Goal: Task Accomplishment & Management: Complete application form

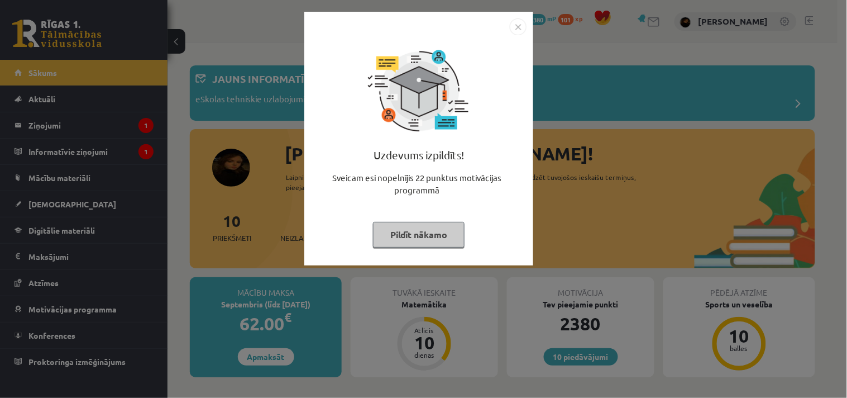
click at [829, 137] on div "Uzdevums izpildīts! Sveicam esi nopelnījis 22 punktus motivācijas programmā Pil…" at bounding box center [423, 199] width 847 height 398
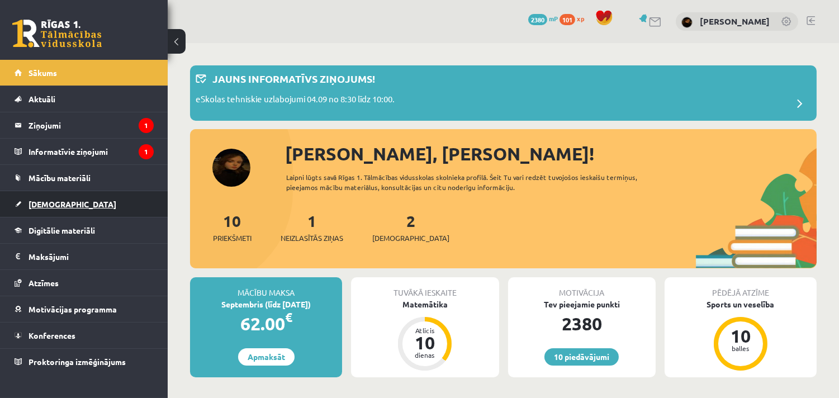
click at [59, 215] on link "[DEMOGRAPHIC_DATA]" at bounding box center [84, 204] width 139 height 26
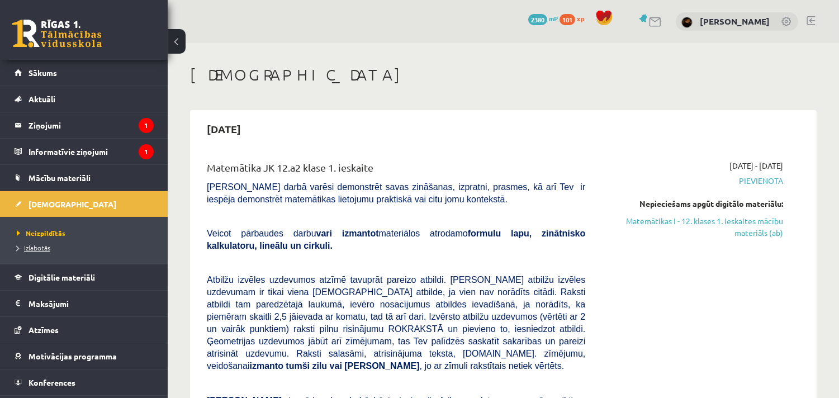
click at [51, 248] on link "Izlabotās" at bounding box center [87, 247] width 140 height 10
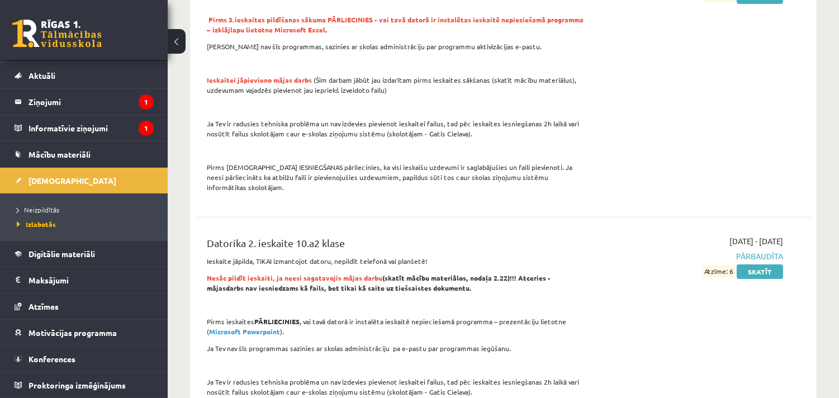
scroll to position [695, 0]
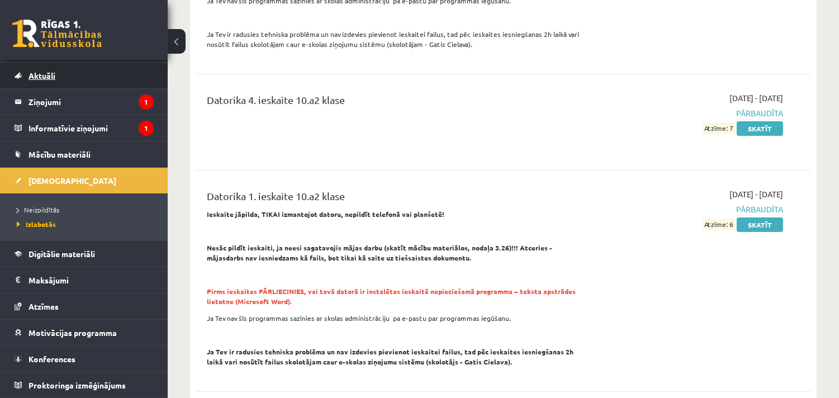
click at [46, 77] on span "Aktuāli" at bounding box center [41, 75] width 27 height 10
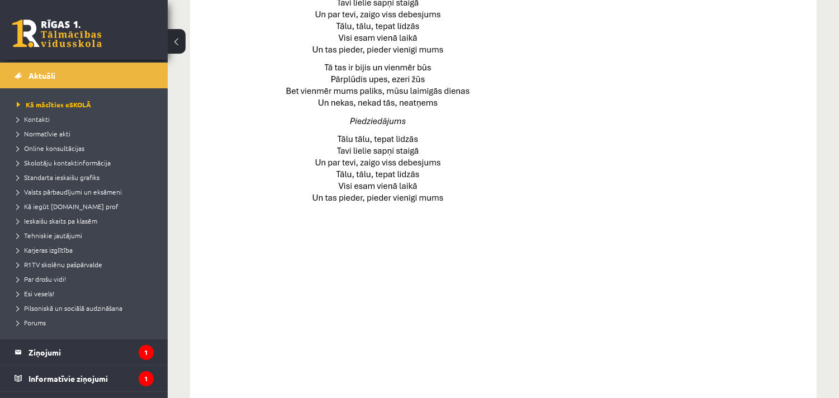
click at [52, 38] on link at bounding box center [56, 34] width 89 height 28
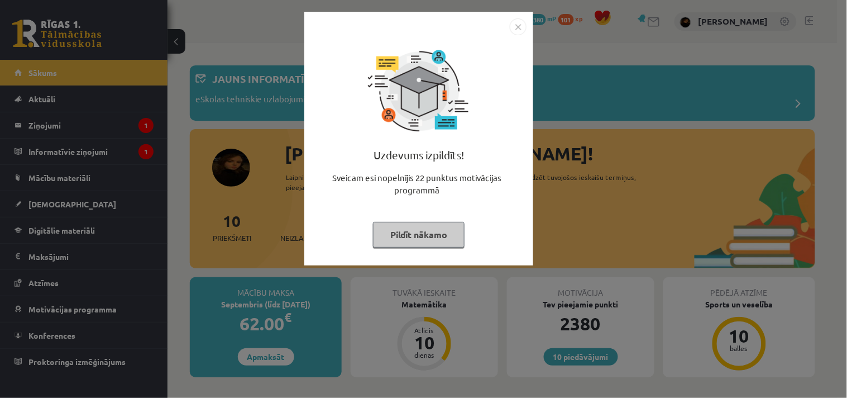
click at [836, 55] on div "Uzdevums izpildīts! Sveicam esi nopelnījis 22 punktus motivācijas programmā Pil…" at bounding box center [423, 199] width 847 height 398
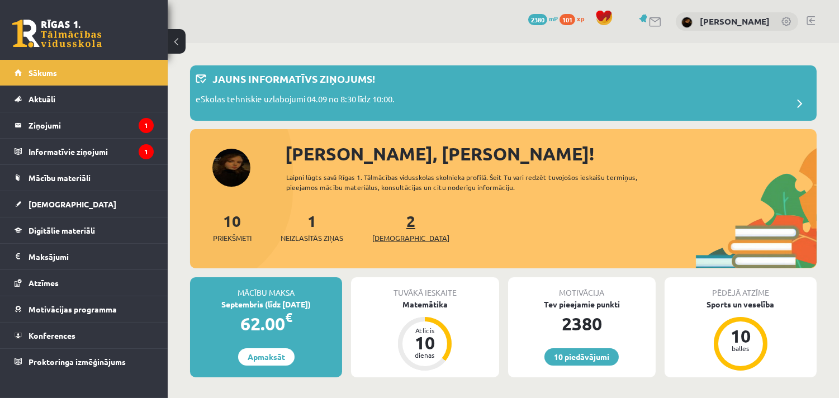
click at [401, 232] on span "[DEMOGRAPHIC_DATA]" at bounding box center [410, 237] width 77 height 11
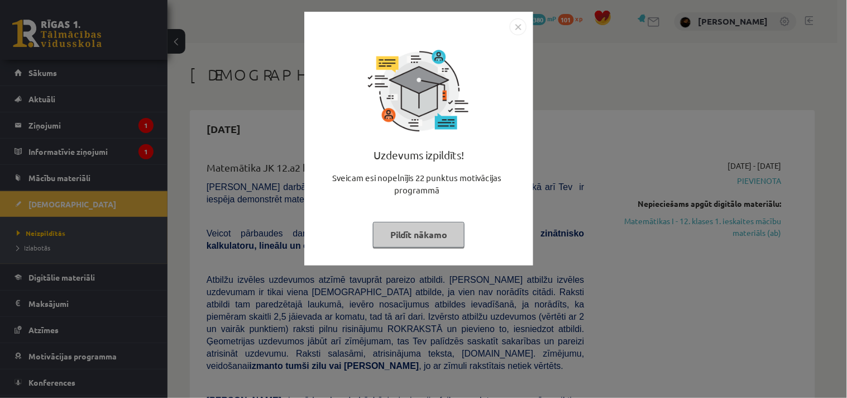
click at [820, 68] on div "Uzdevums izpildīts! Sveicam esi nopelnījis 22 punktus motivācijas programmā Pil…" at bounding box center [423, 199] width 847 height 398
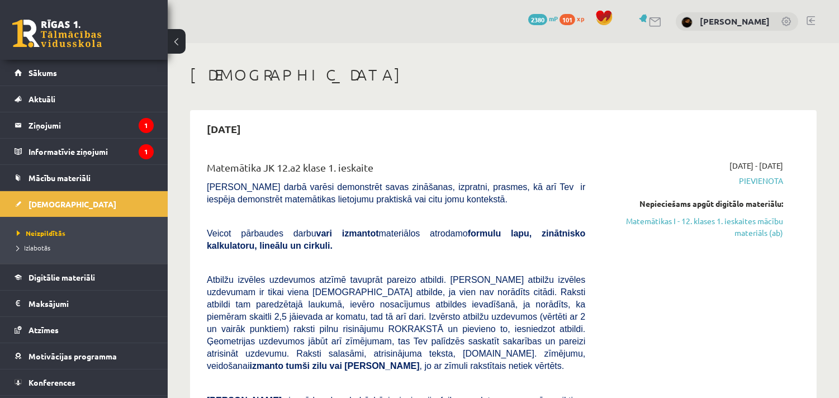
scroll to position [347, 0]
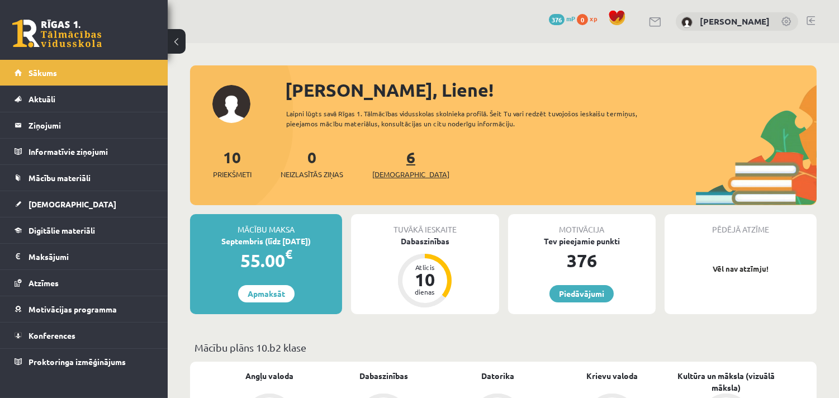
click at [401, 173] on span "[DEMOGRAPHIC_DATA]" at bounding box center [410, 174] width 77 height 11
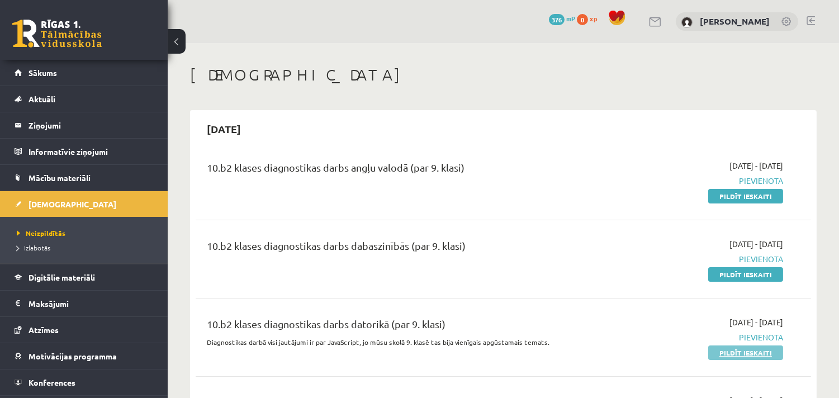
click at [733, 347] on link "Pildīt ieskaiti" at bounding box center [745, 352] width 75 height 15
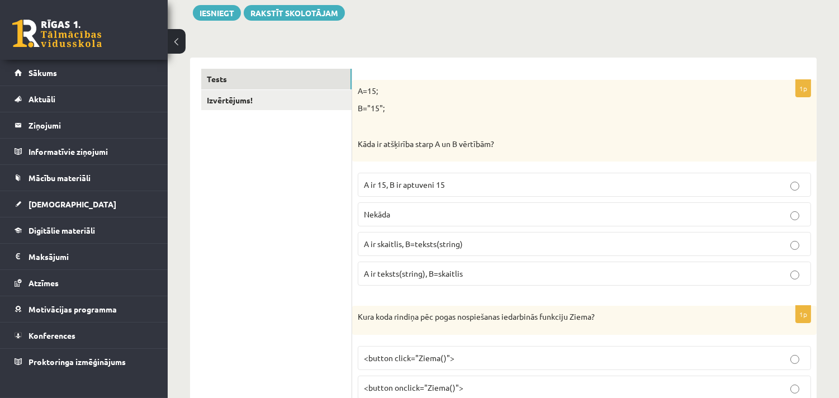
scroll to position [174, 0]
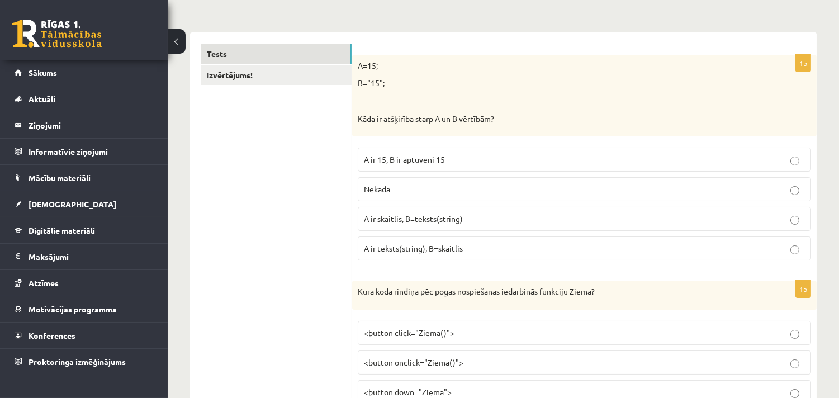
click at [392, 220] on span "A ir skaitlis, B=teksts(string)" at bounding box center [413, 218] width 99 height 10
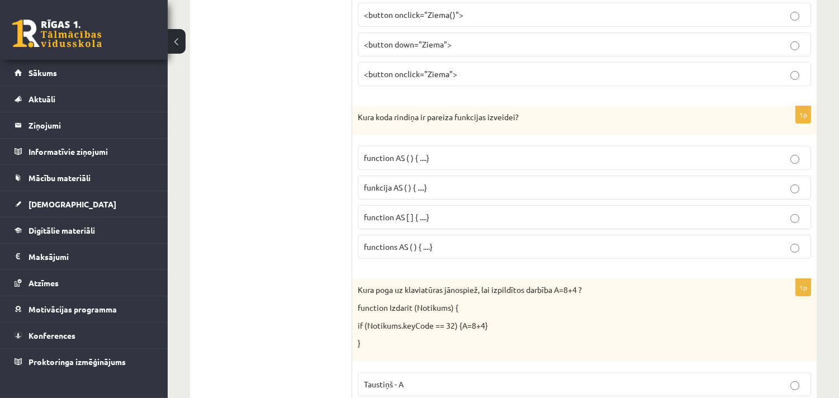
scroll to position [165, 0]
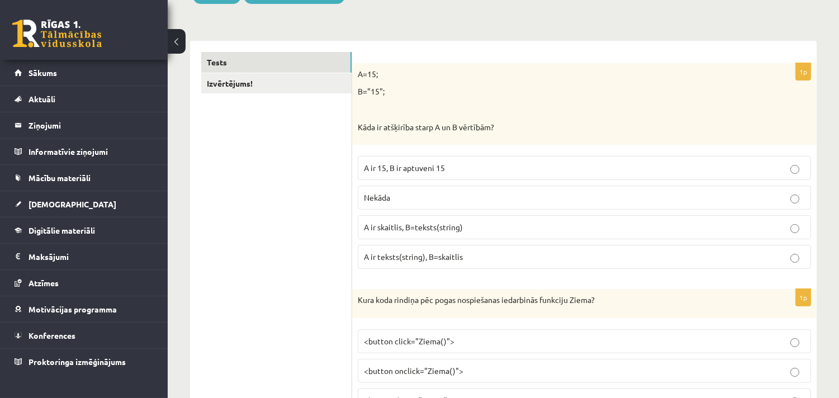
click at [763, 225] on p "A ir skaitlis, B=teksts(string)" at bounding box center [584, 227] width 441 height 12
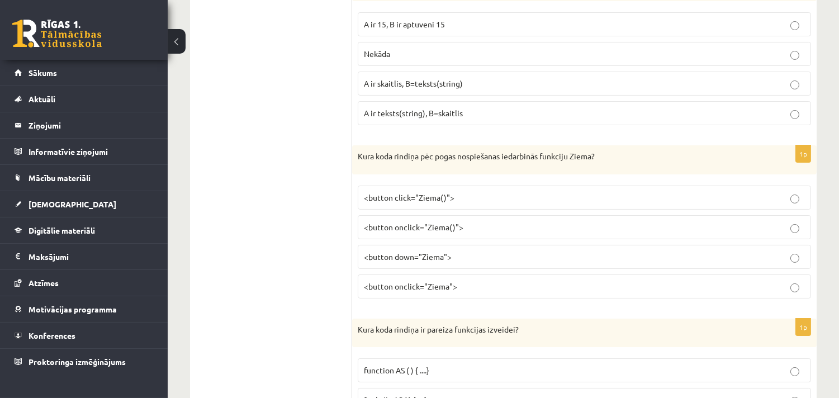
scroll to position [289, 0]
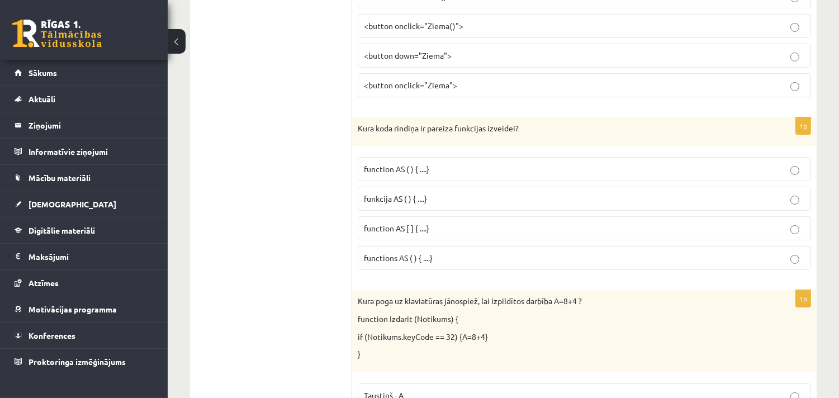
scroll to position [513, 0]
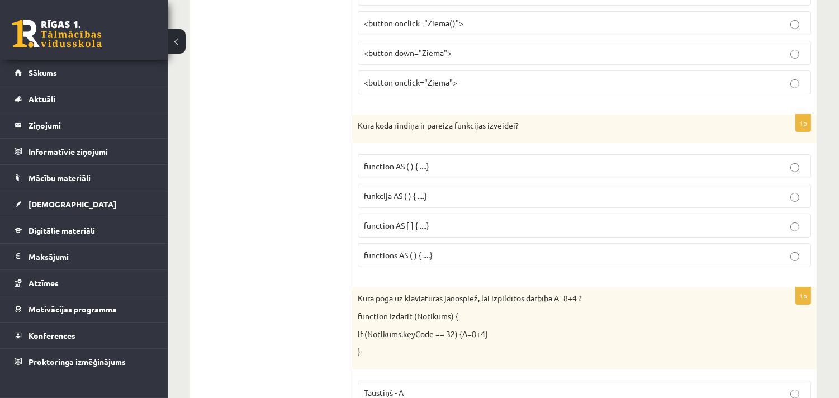
click at [483, 162] on p "function AS ( ) { ....}" at bounding box center [584, 166] width 441 height 12
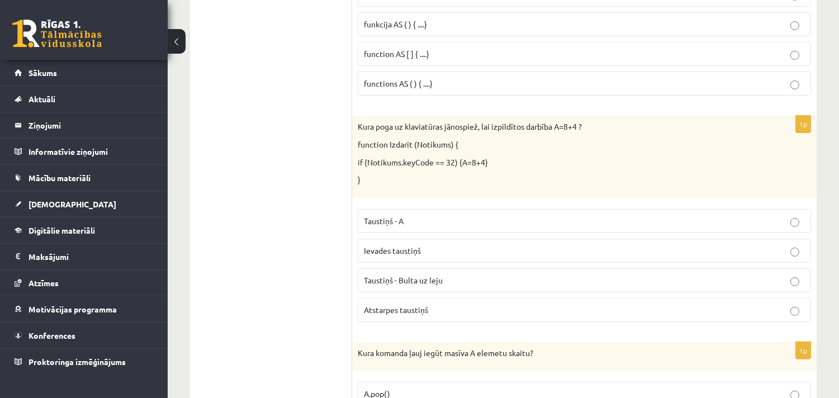
scroll to position [687, 0]
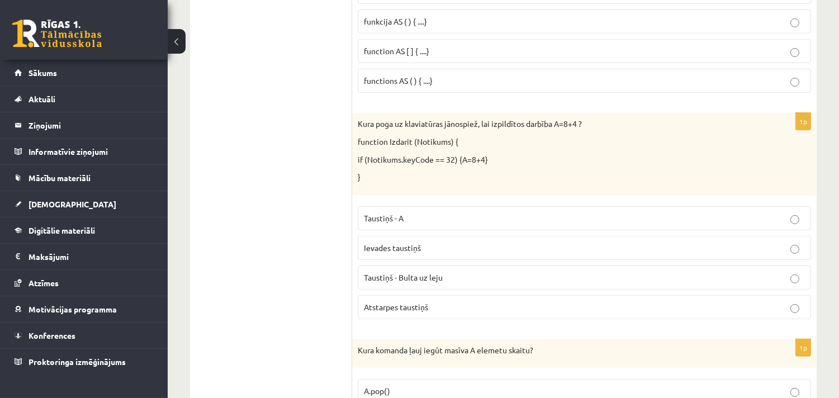
click at [686, 313] on p "Atstarpes taustiņš" at bounding box center [584, 307] width 441 height 12
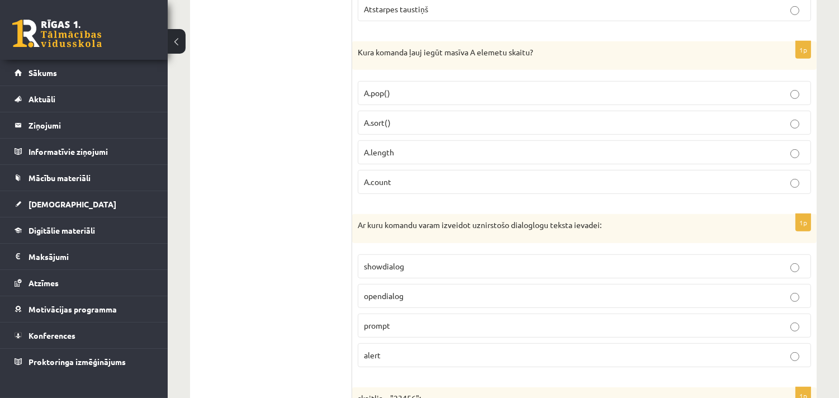
scroll to position [1009, 0]
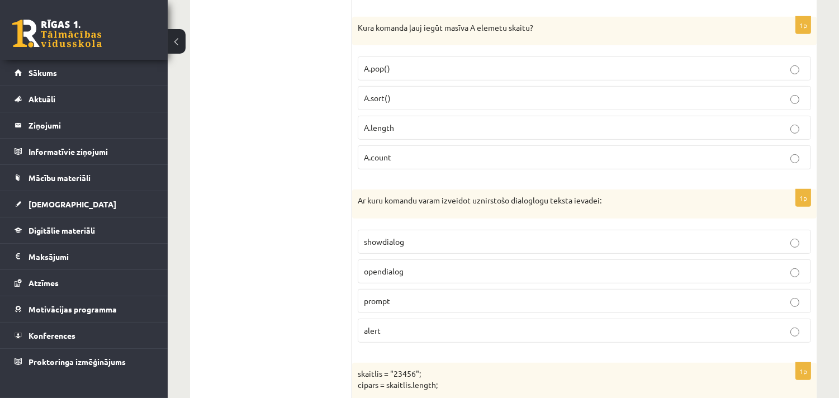
click at [649, 309] on label "prompt" at bounding box center [584, 301] width 453 height 24
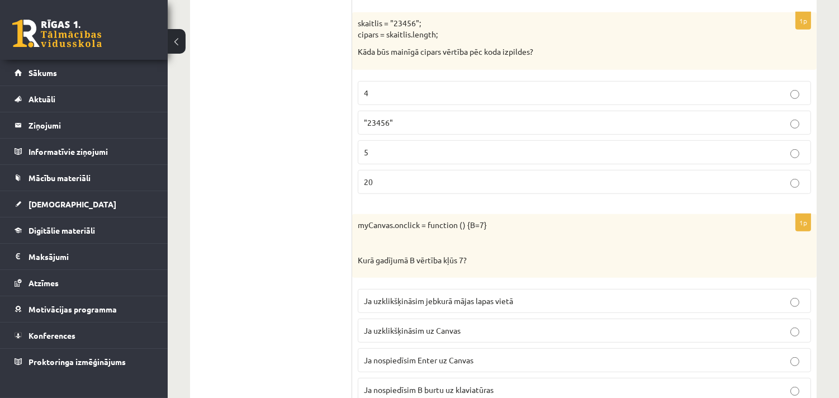
scroll to position [1358, 0]
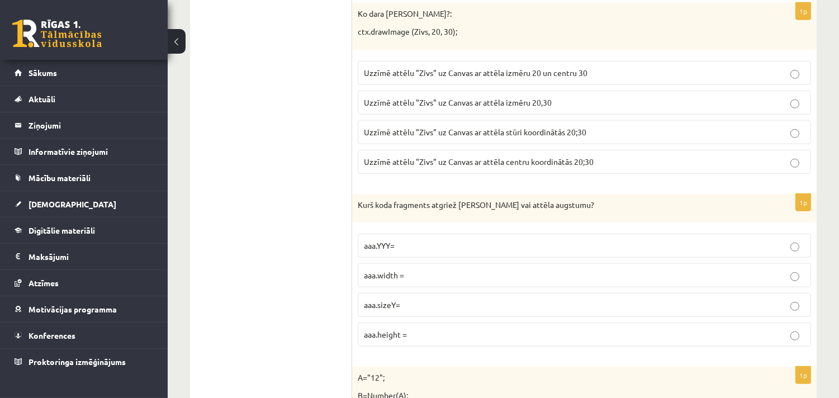
scroll to position [1779, 0]
click at [554, 128] on label "Uzzīmē attēlu "Zivs" uz Canvas ar attēla stūri koordinātās 20;30" at bounding box center [584, 132] width 453 height 24
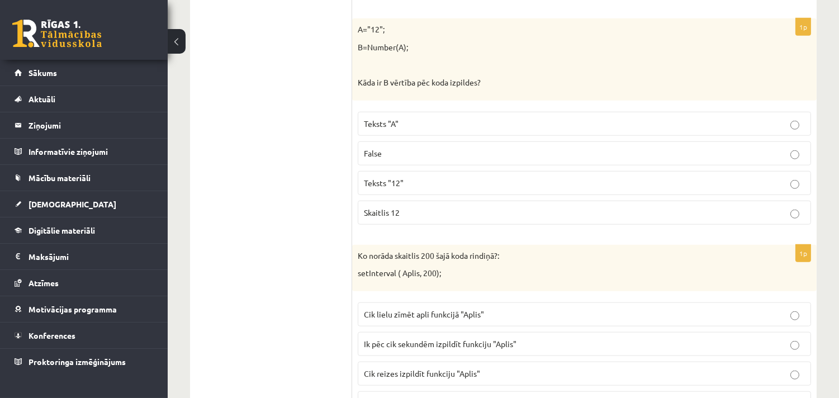
scroll to position [2152, 0]
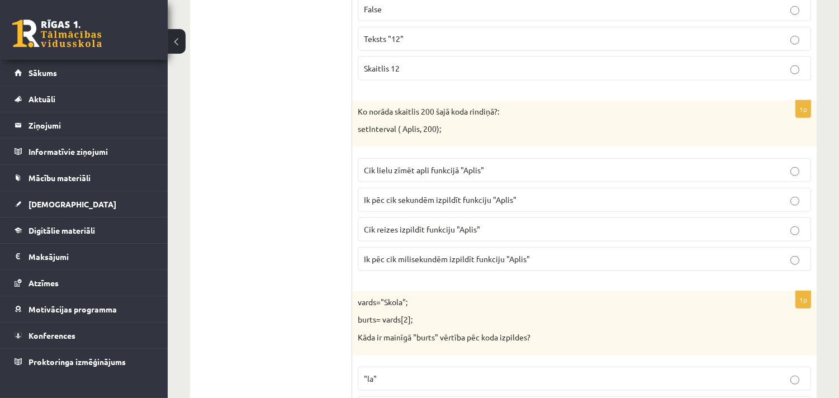
scroll to position [2276, 0]
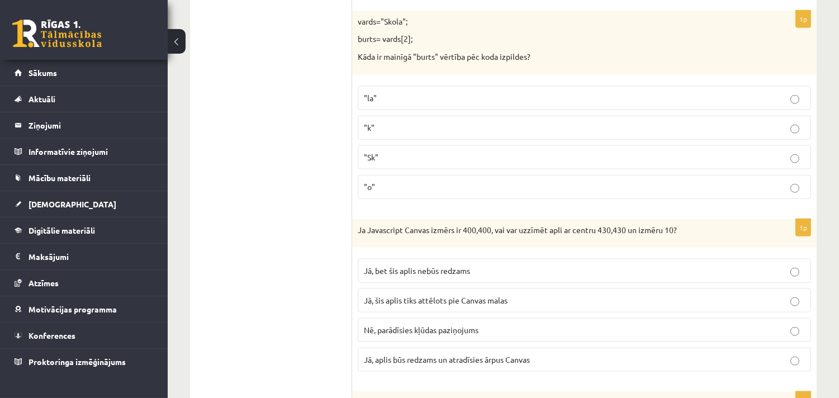
scroll to position [2549, 0]
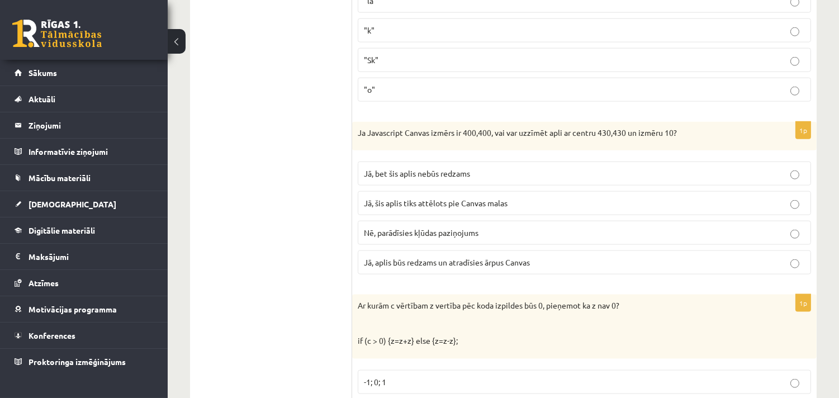
scroll to position [2673, 0]
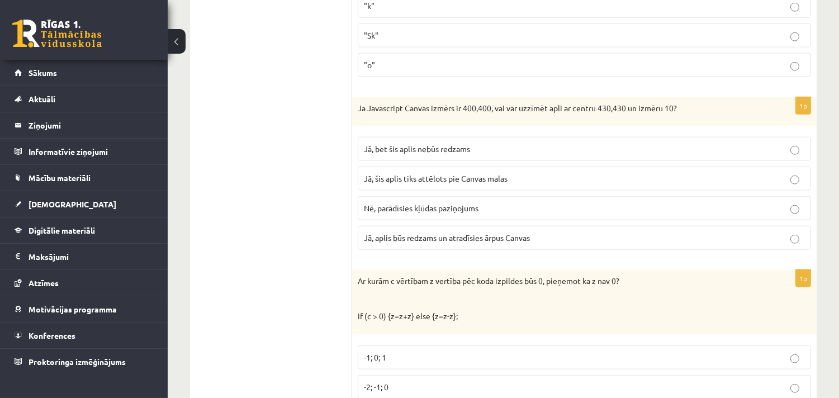
click at [831, 280] on div "10.b2 klases diagnosticējošais darbs Datorikā par 9. klases mācību vielu , Lien…" at bounding box center [503, 384] width 671 height 6029
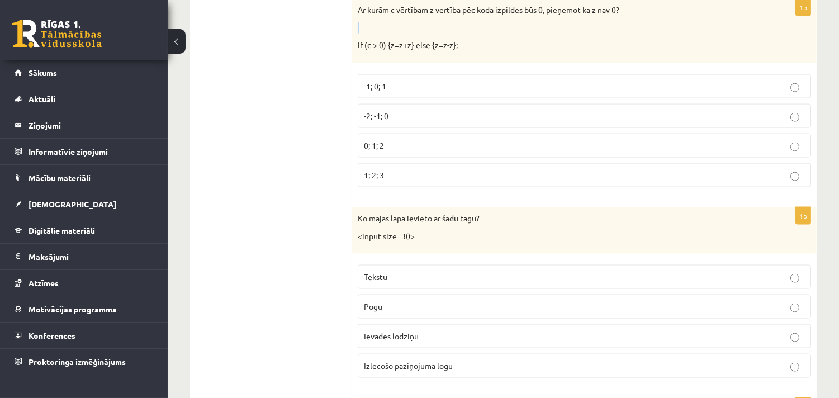
scroll to position [2946, 0]
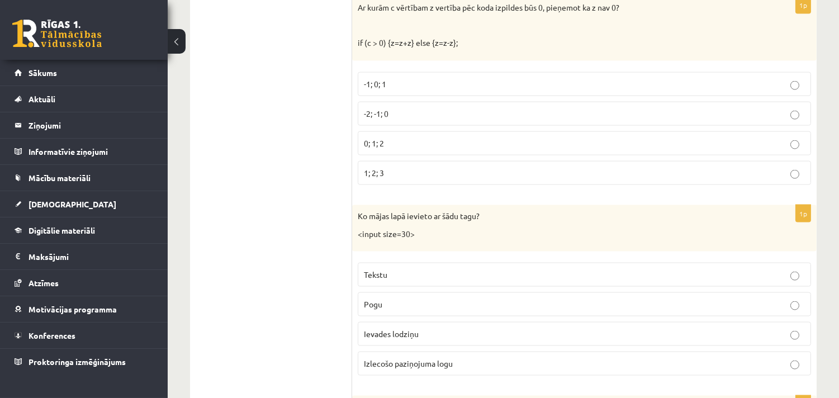
click at [820, 182] on div "10.b2 klases diagnosticējošais darbs Datorikā par 9. klases mācību vielu , Lien…" at bounding box center [503, 111] width 671 height 6029
click at [824, 352] on div "10.b2 klases diagnosticējošais darbs Datorikā par 9. klases mācību vielu , Lien…" at bounding box center [503, 111] width 671 height 6029
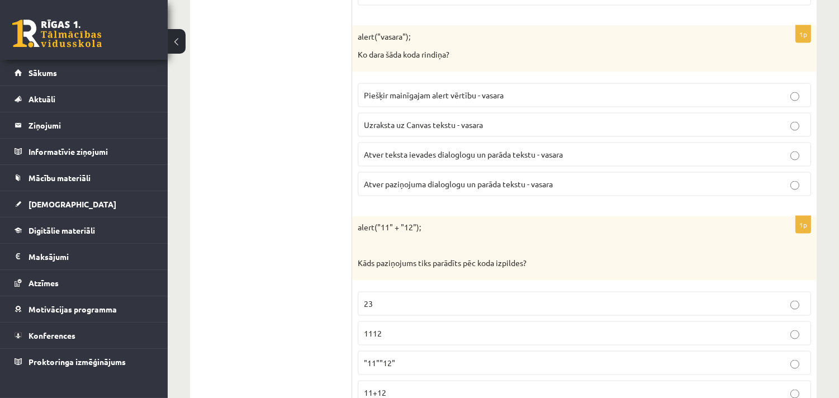
scroll to position [3319, 0]
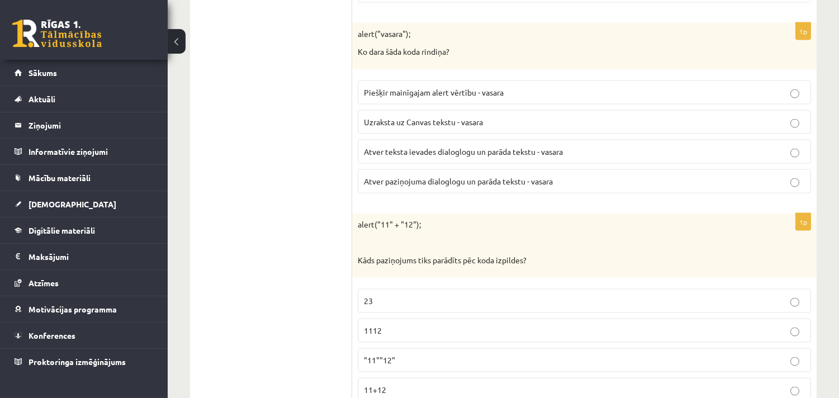
click at [513, 185] on span "Atver paziņojuma dialoglogu un parāda tekstu - vasara" at bounding box center [458, 181] width 189 height 10
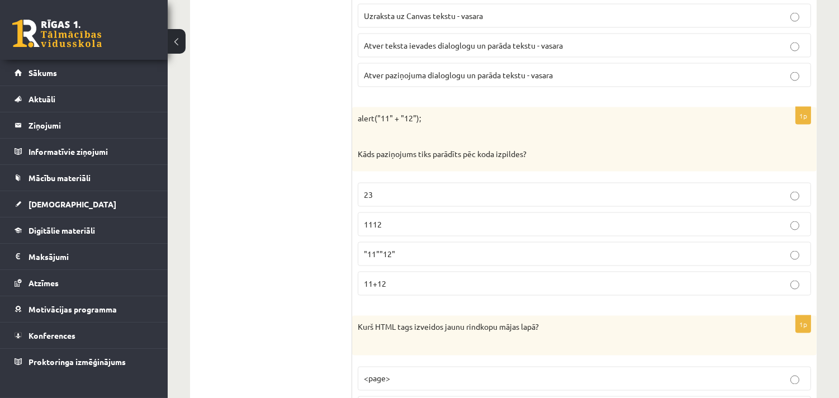
scroll to position [3443, 0]
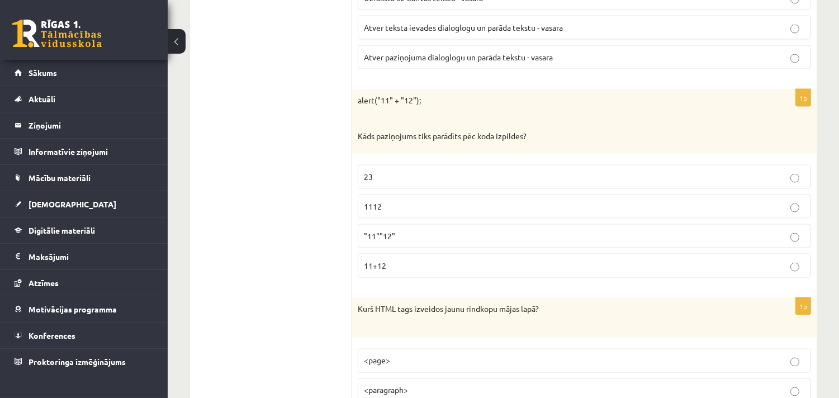
click at [581, 212] on p "1112" at bounding box center [584, 207] width 441 height 12
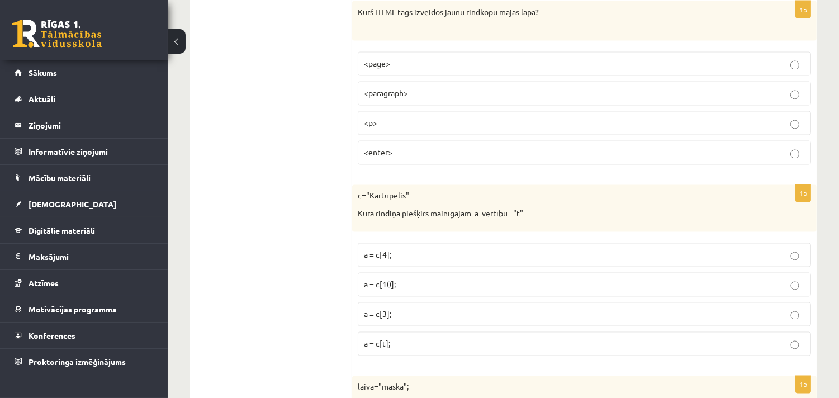
scroll to position [3741, 0]
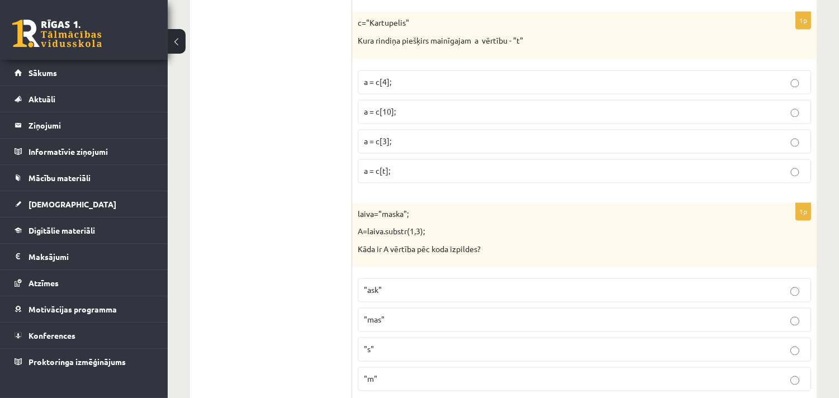
scroll to position [3914, 0]
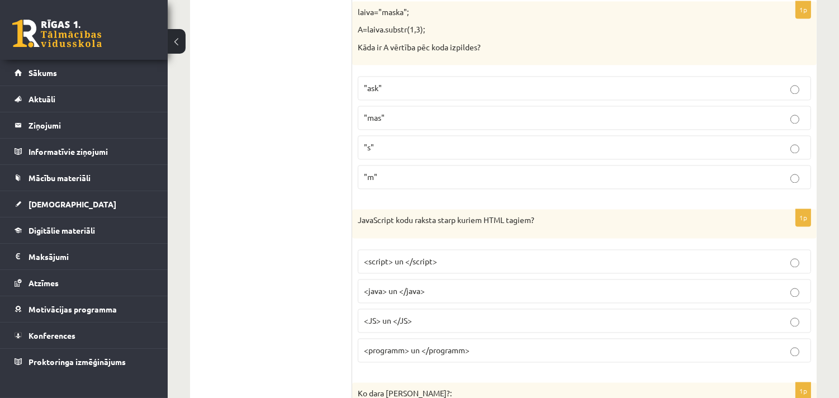
scroll to position [4113, 0]
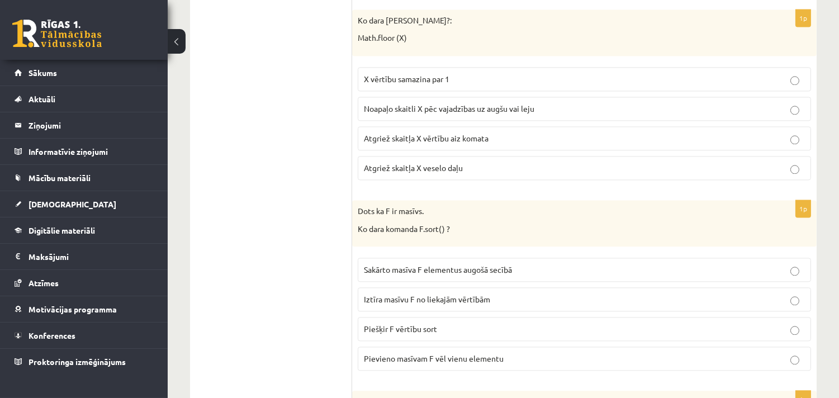
scroll to position [4486, 0]
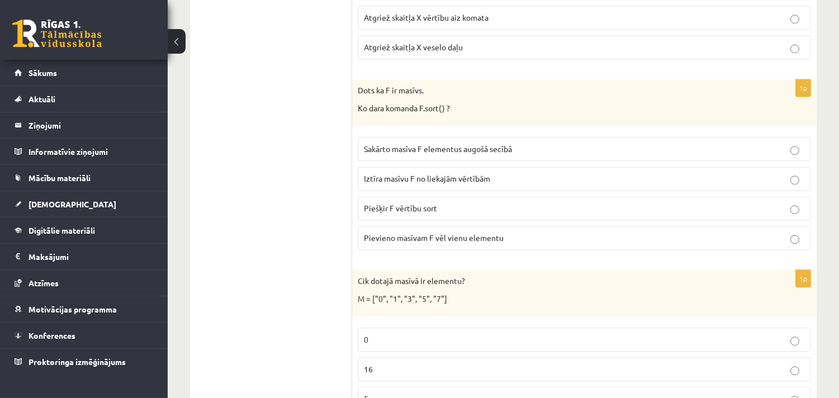
scroll to position [4610, 0]
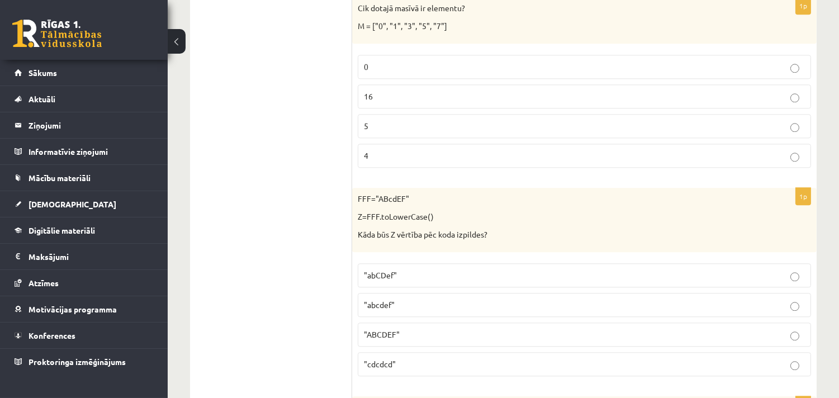
scroll to position [4883, 0]
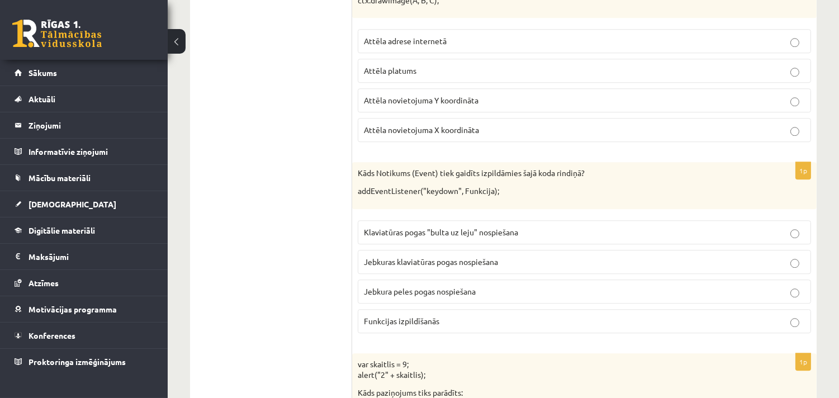
scroll to position [5280, 0]
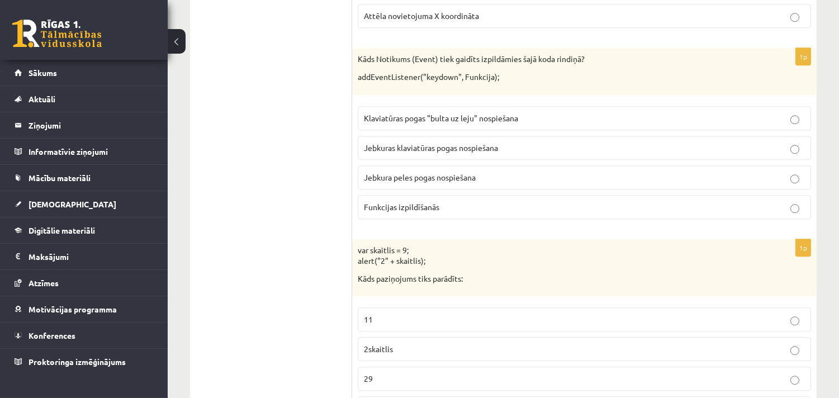
scroll to position [5429, 0]
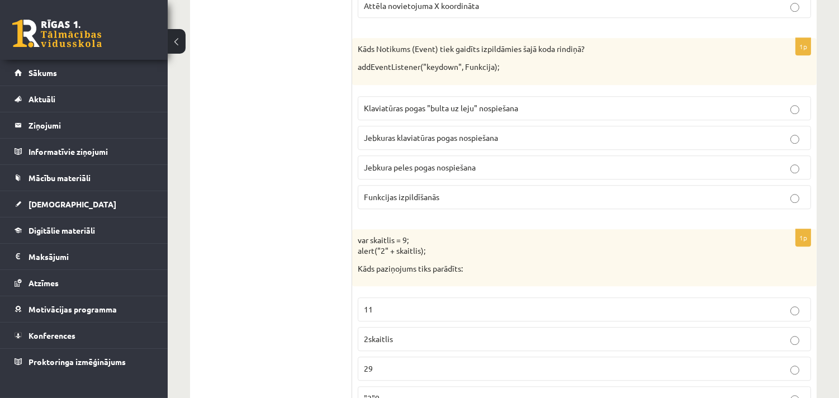
click at [684, 144] on p "Jebkuras klaviatūras pogas nospiešana" at bounding box center [584, 138] width 441 height 12
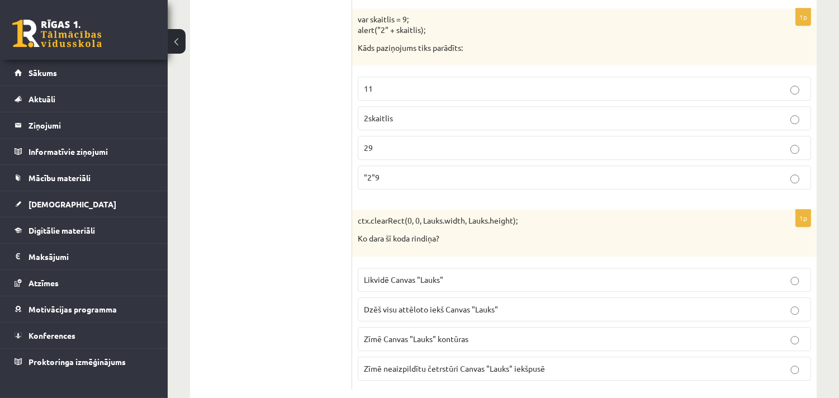
scroll to position [5652, 0]
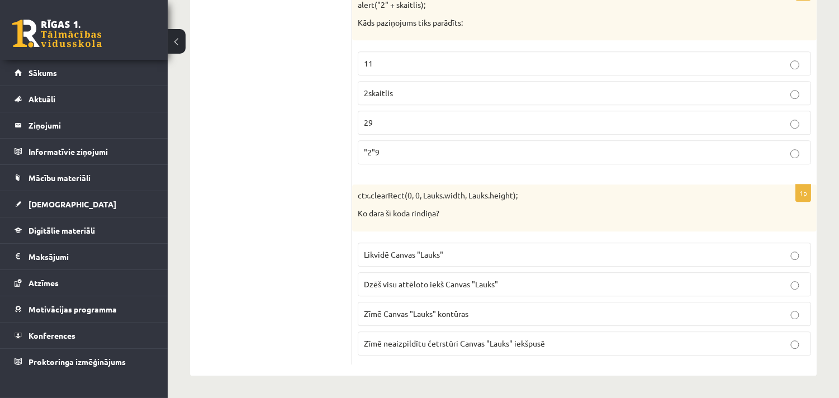
scroll to position [5688, 0]
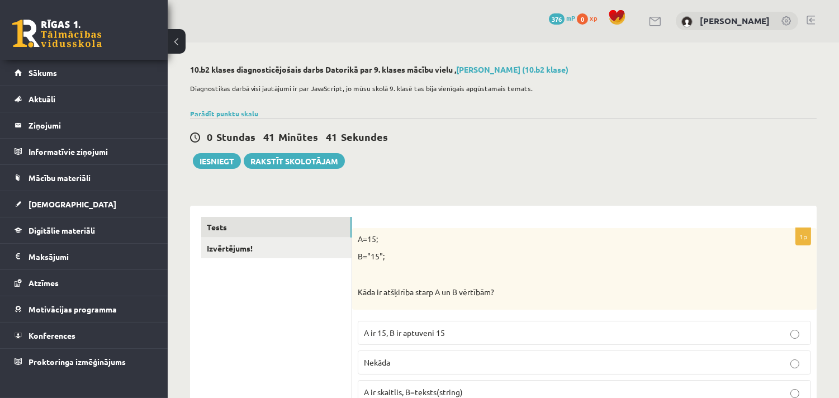
scroll to position [0, 0]
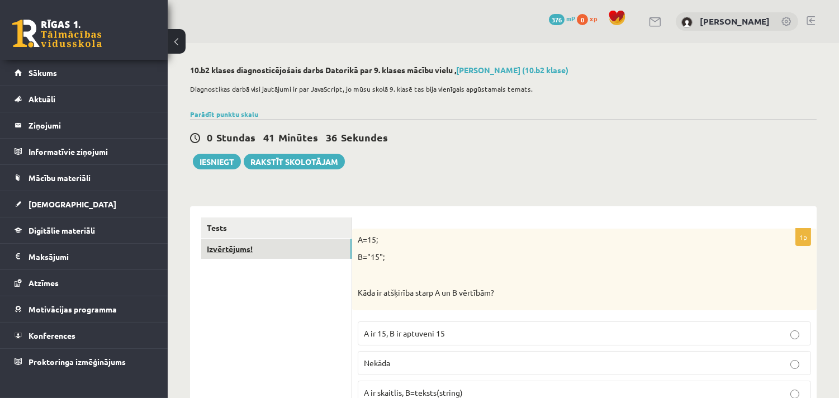
click at [259, 249] on link "Izvērtējums!" at bounding box center [276, 249] width 150 height 21
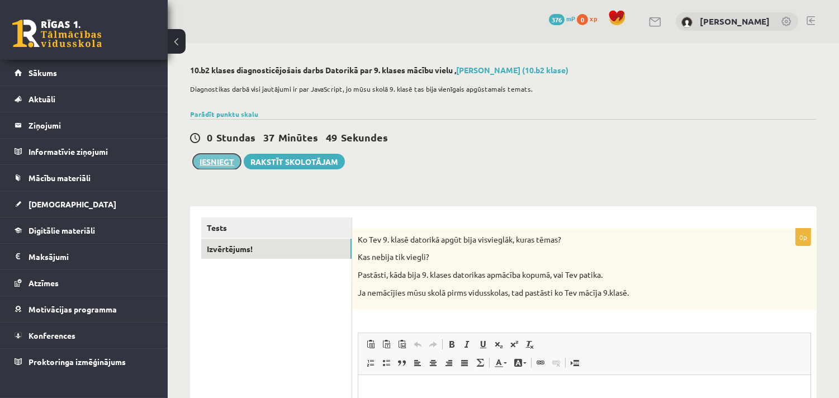
click at [222, 154] on button "Iesniegt" at bounding box center [217, 162] width 48 height 16
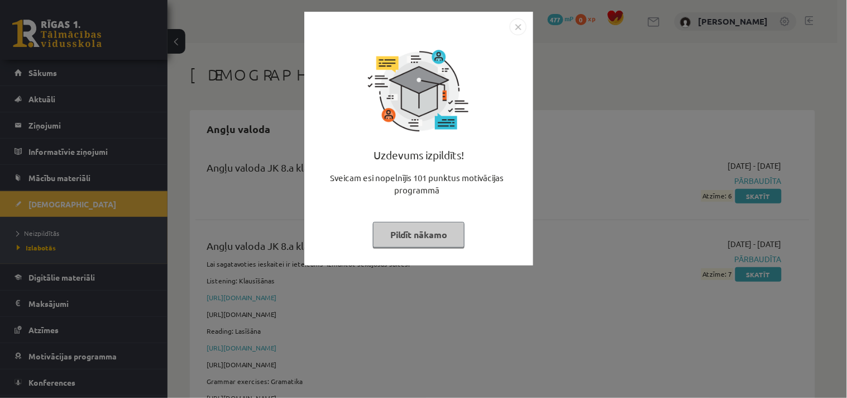
click at [517, 28] on img "Close" at bounding box center [518, 26] width 17 height 17
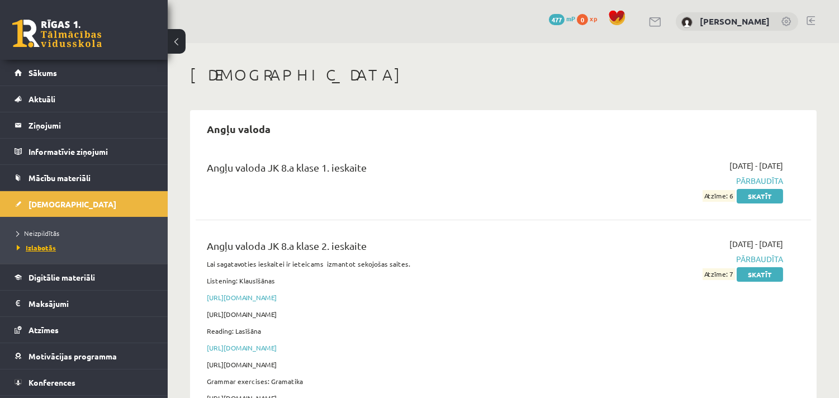
click at [48, 243] on link "Izlabotās" at bounding box center [87, 247] width 140 height 10
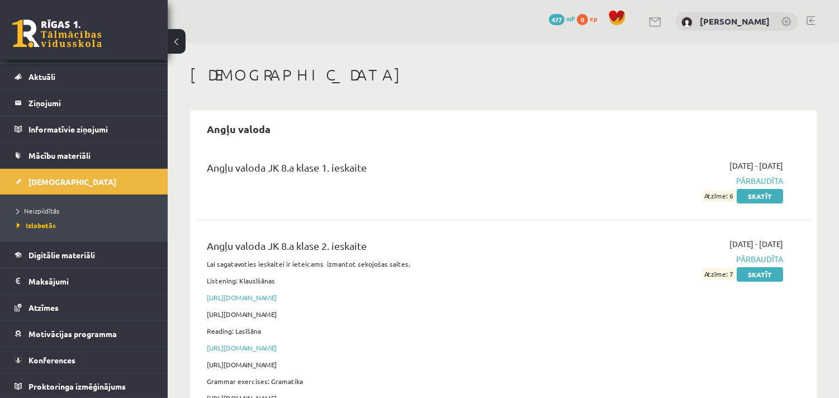
scroll to position [23, 0]
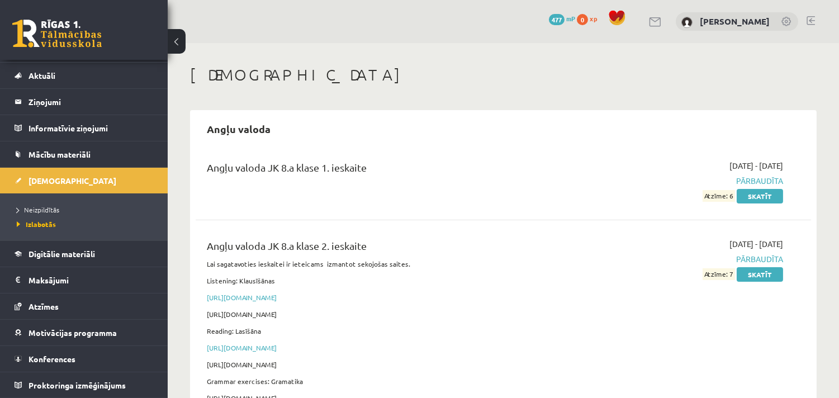
click at [465, 227] on div "Angļu valoda JK 8.a klase 2. ieskaite Lai sagatavoties ieskaitei ir ieteicams i…" at bounding box center [503, 340] width 615 height 227
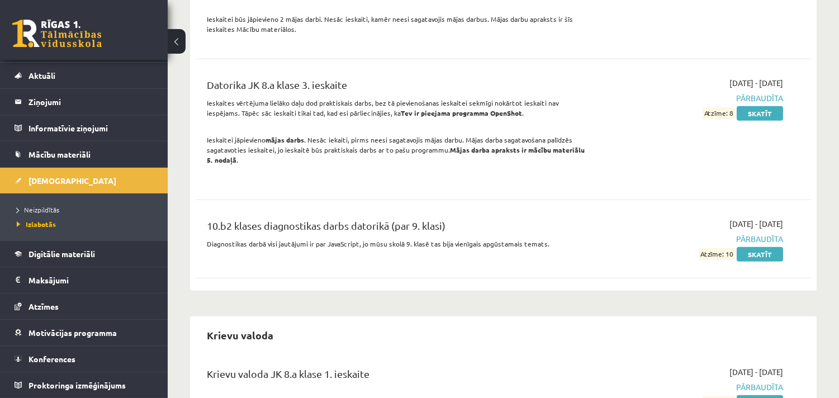
scroll to position [1341, 0]
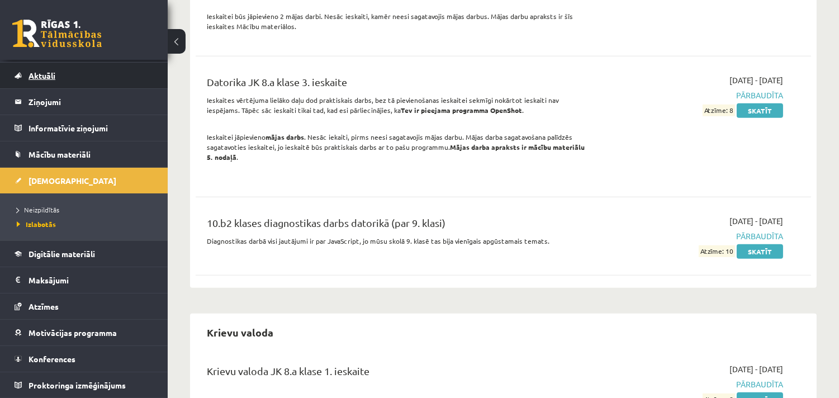
click at [103, 75] on link "Aktuāli" at bounding box center [84, 76] width 139 height 26
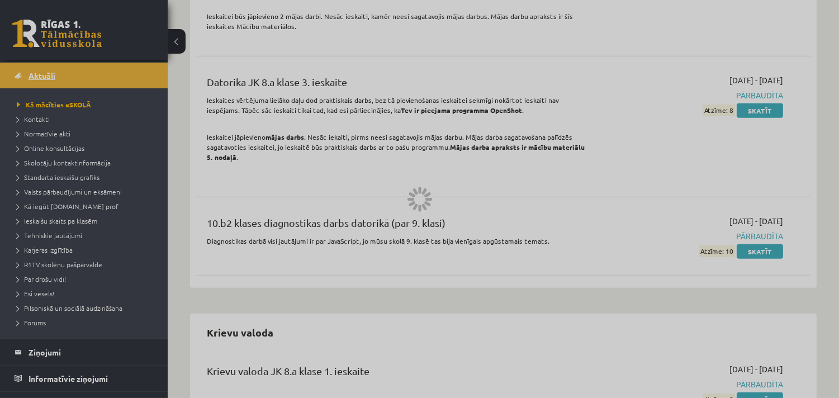
scroll to position [818, 0]
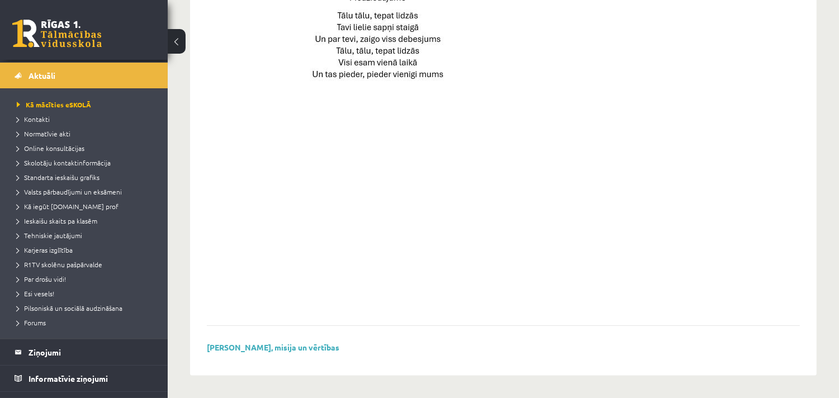
click at [99, 42] on link at bounding box center [56, 34] width 89 height 28
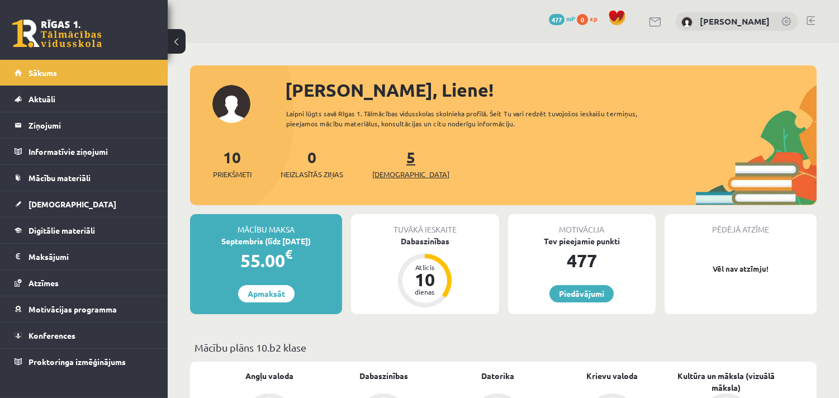
click at [396, 177] on span "[DEMOGRAPHIC_DATA]" at bounding box center [410, 174] width 77 height 11
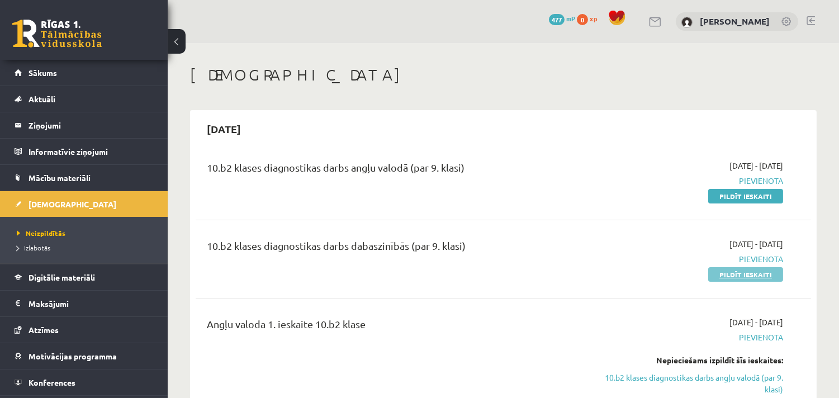
click at [729, 275] on link "Pildīt ieskaiti" at bounding box center [745, 274] width 75 height 15
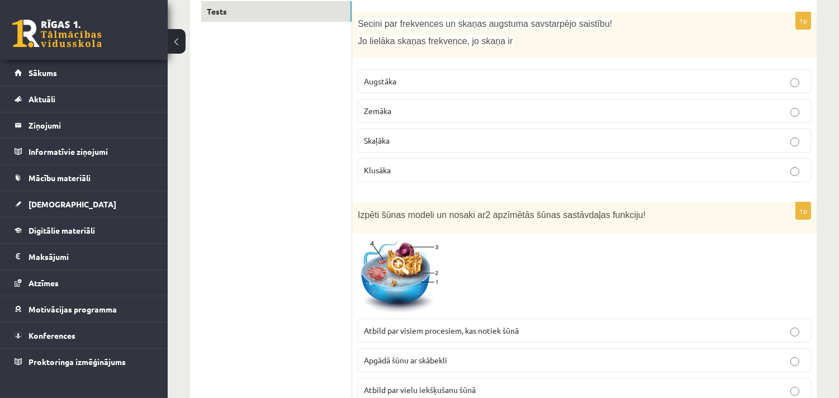
scroll to position [198, 0]
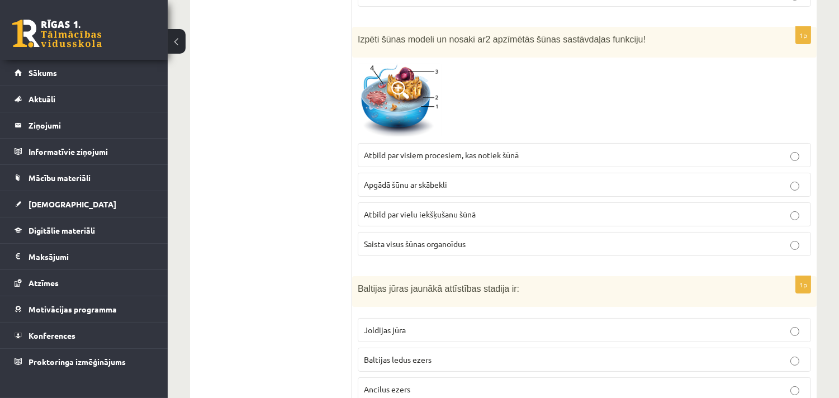
scroll to position [372, 0]
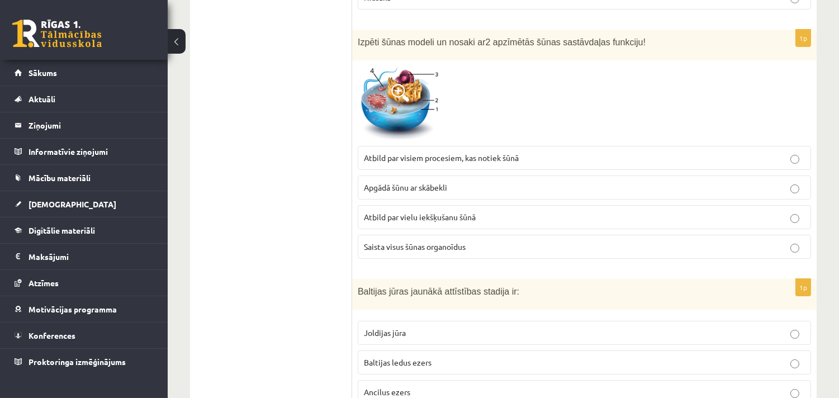
click at [702, 217] on p "Atbild par vielu iekšķušanu šūnā" at bounding box center [584, 217] width 441 height 12
drag, startPoint x: 702, startPoint y: 217, endPoint x: 756, endPoint y: 199, distance: 56.5
click at [756, 199] on fieldset "Atbild par visiem procesiem, kas notiek šūnā Apgādā šūnu ar skābekli Atbild par…" at bounding box center [584, 201] width 453 height 122
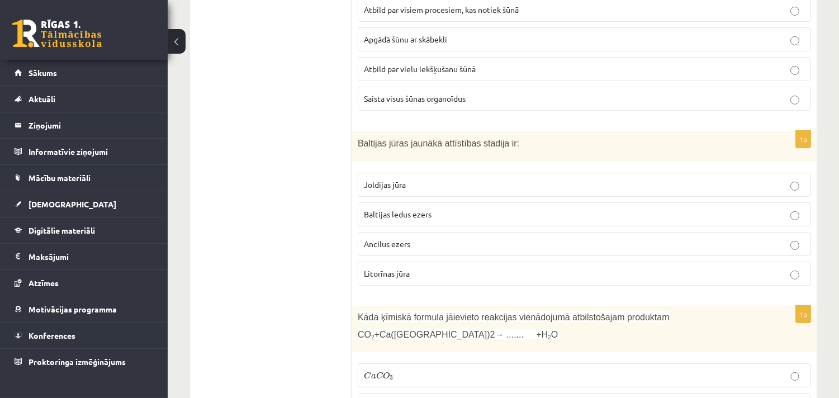
scroll to position [521, 0]
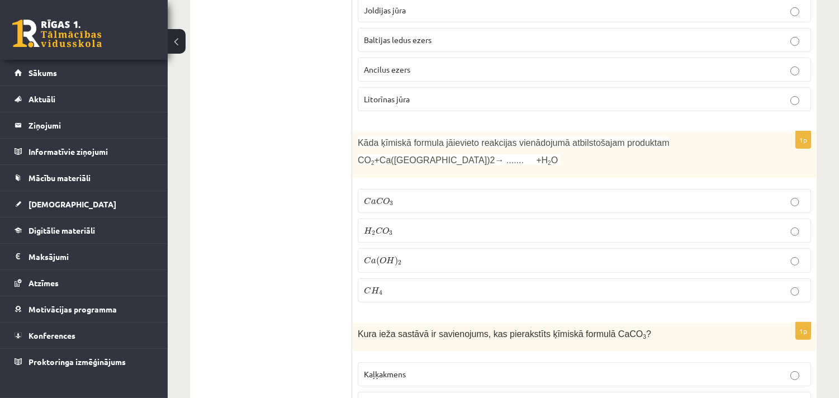
scroll to position [695, 0]
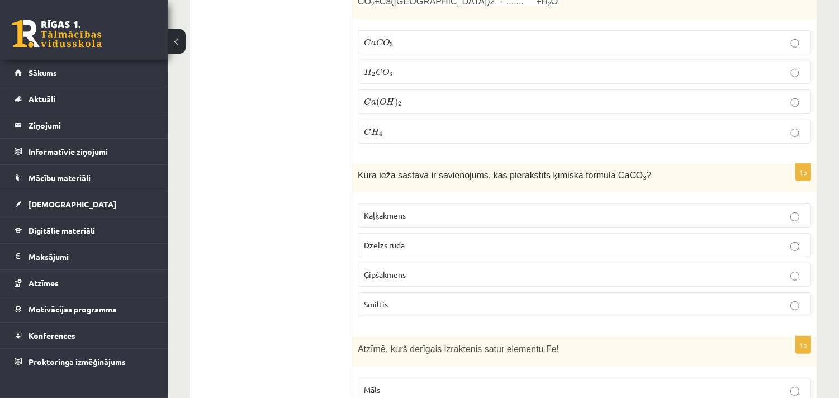
scroll to position [869, 0]
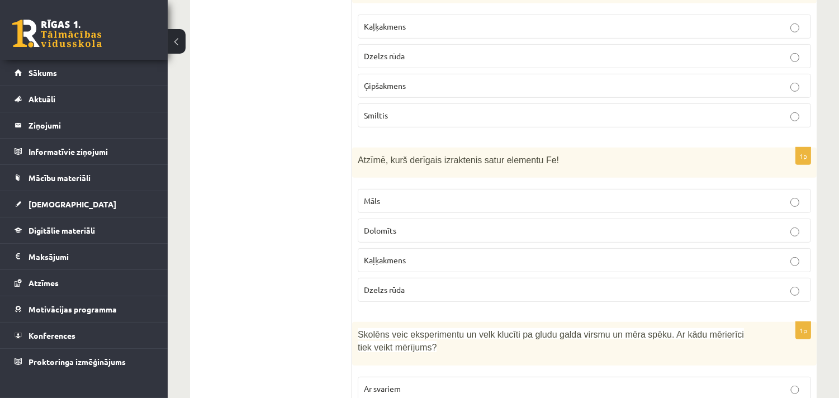
scroll to position [1042, 0]
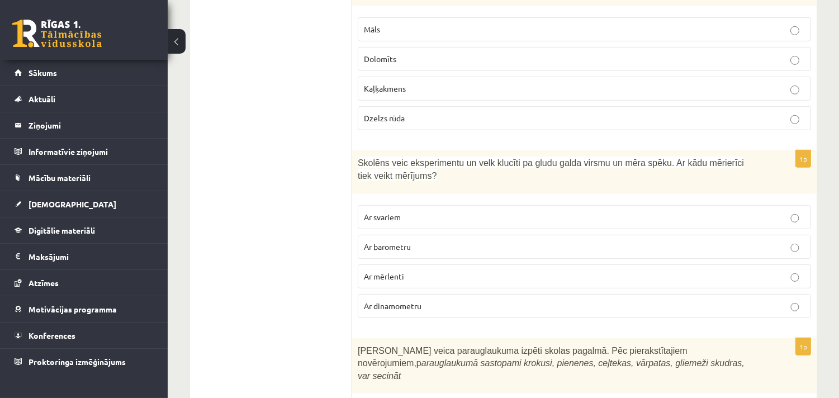
scroll to position [1241, 0]
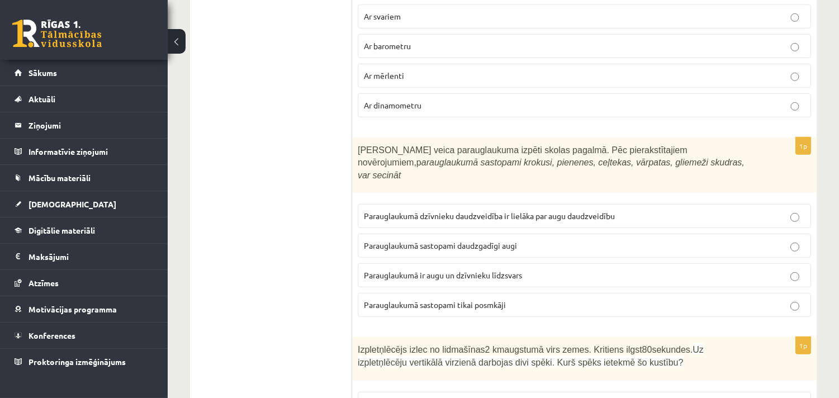
scroll to position [1415, 0]
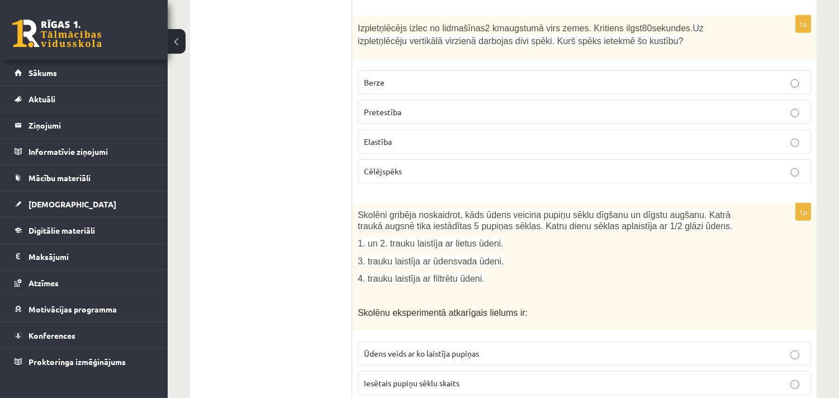
scroll to position [1738, 0]
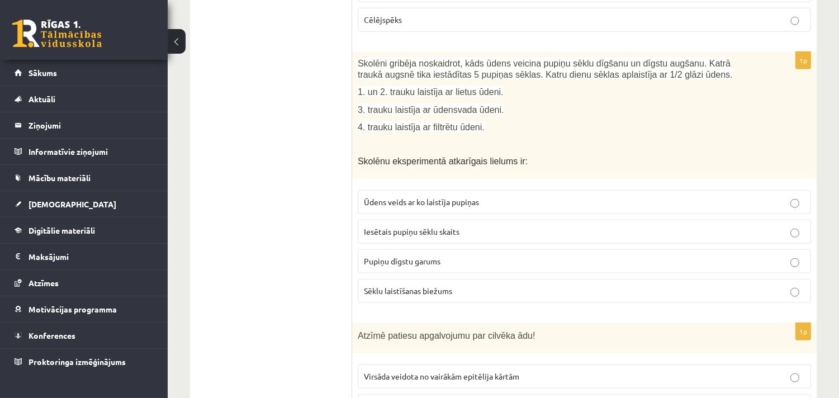
scroll to position [1912, 0]
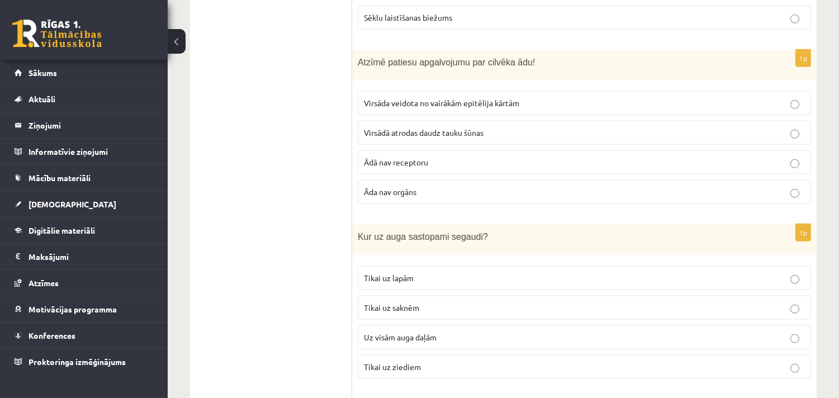
scroll to position [2185, 0]
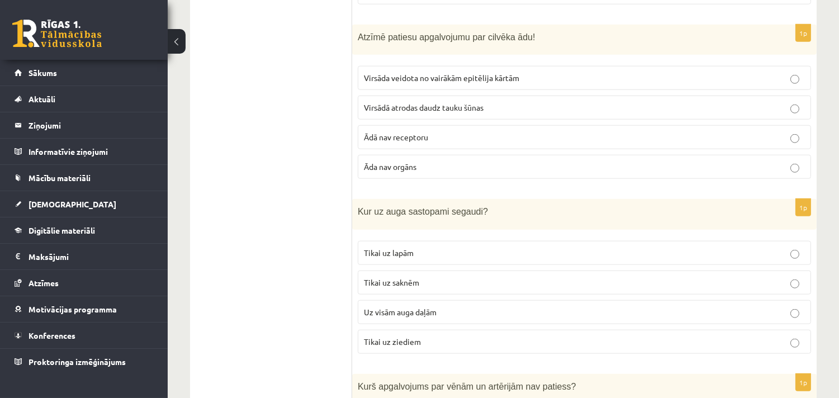
click at [792, 77] on label "Virsāda veidota no vairākām epitēlija kārtām" at bounding box center [584, 78] width 453 height 24
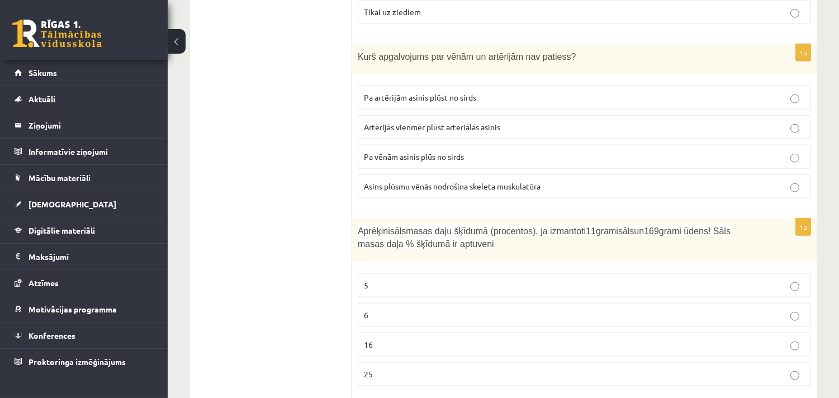
scroll to position [2532, 0]
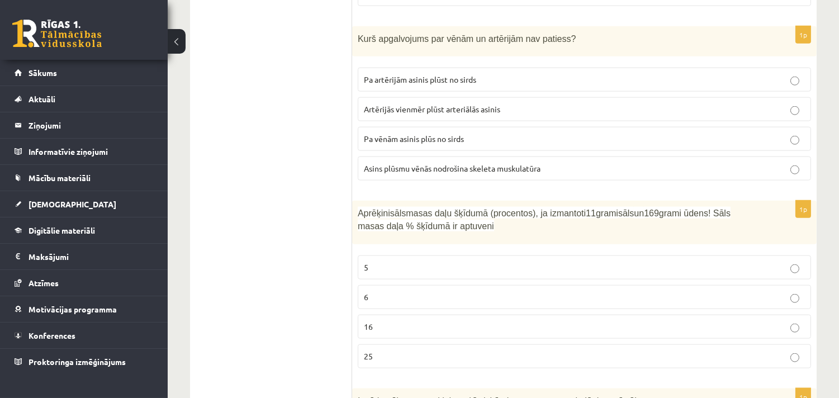
click at [831, 121] on div "10.b2 klases diagnosticējošais darbs Dabas zinībās par 9. klases mācību vielu ,…" at bounding box center [503, 345] width 671 height 5669
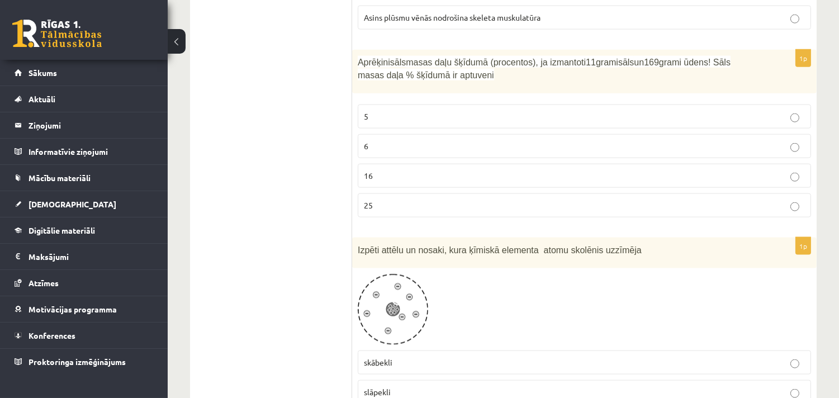
scroll to position [2706, 0]
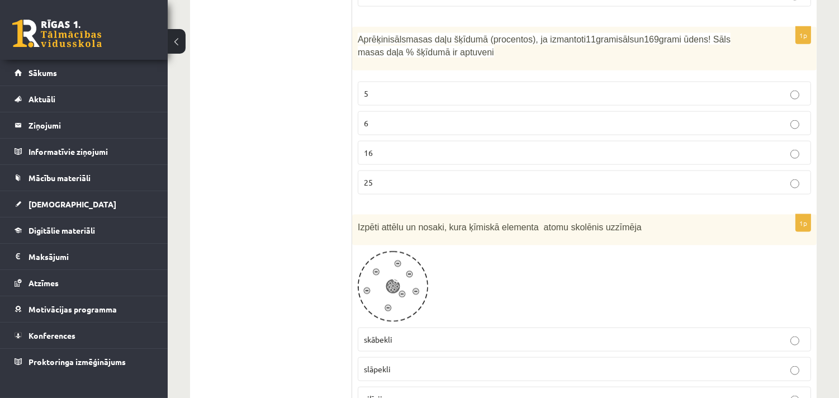
click at [824, 186] on div "10.b2 klases diagnosticējošais darbs Dabas zinībās par 9. klases mācību vielu ,…" at bounding box center [503, 171] width 671 height 5669
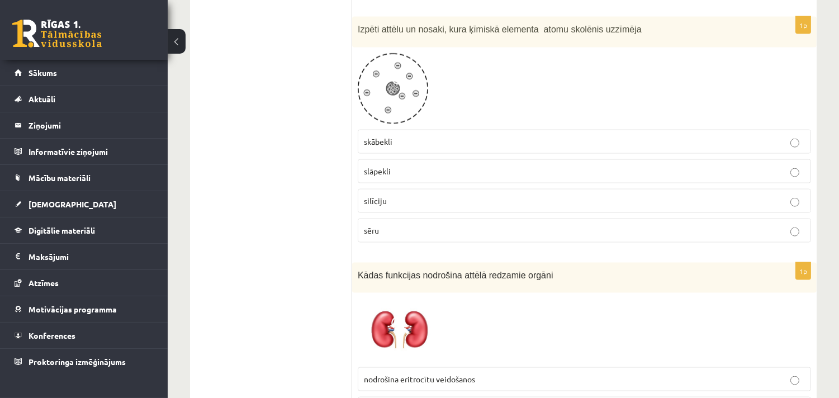
scroll to position [2905, 0]
click at [801, 135] on p "skābekli" at bounding box center [584, 141] width 441 height 12
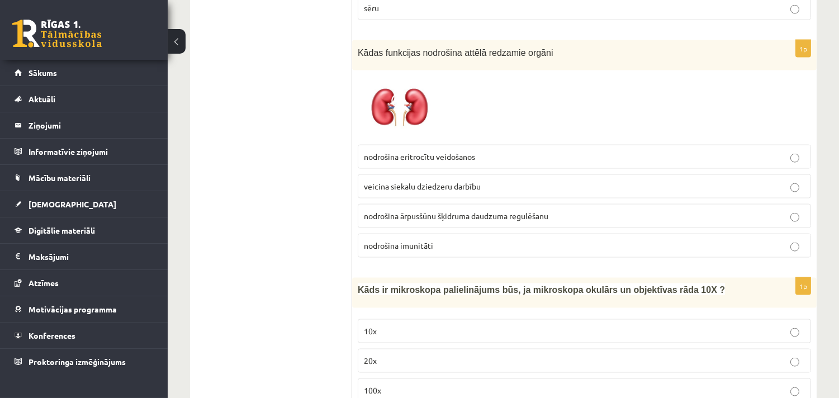
scroll to position [3128, 0]
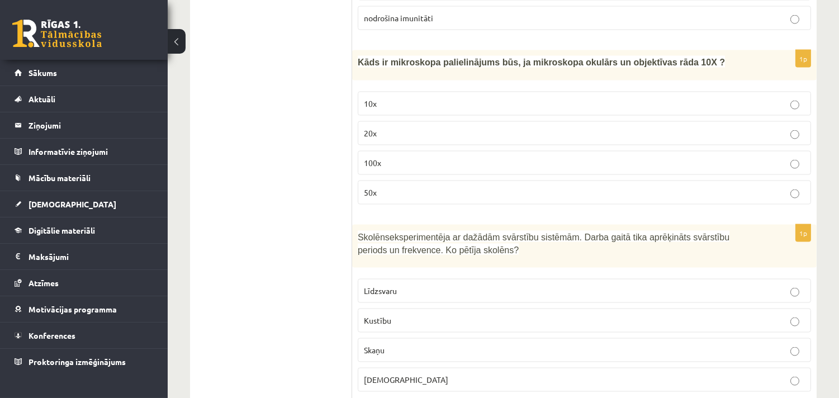
scroll to position [3376, 0]
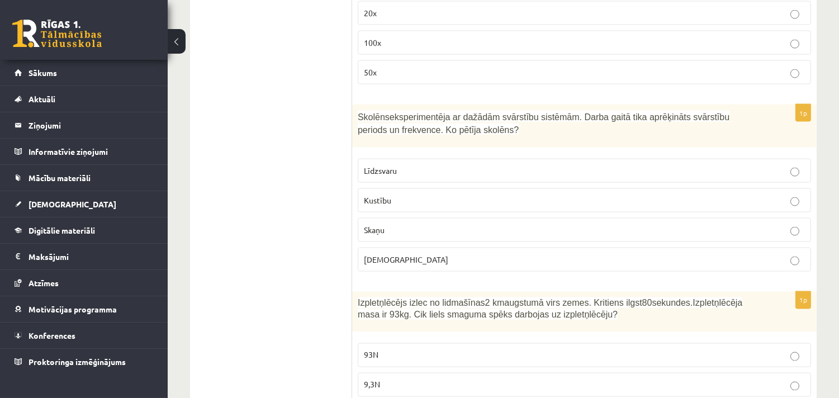
scroll to position [3476, 0]
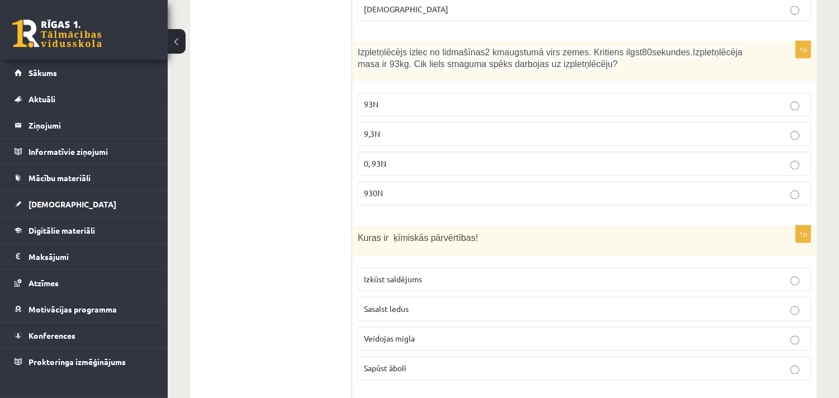
scroll to position [3749, 0]
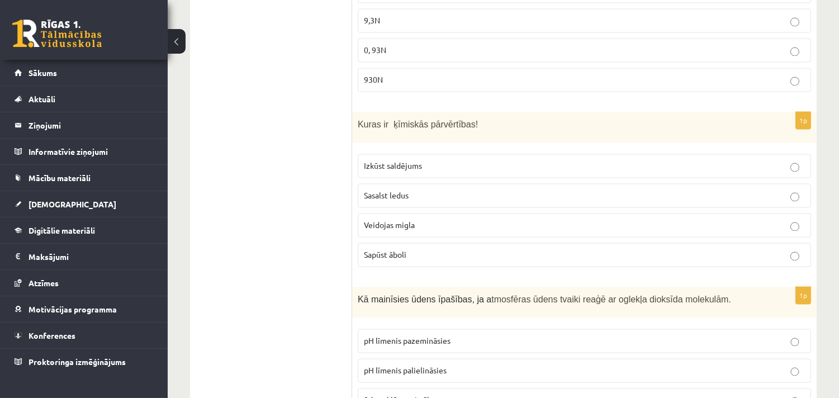
scroll to position [3848, 0]
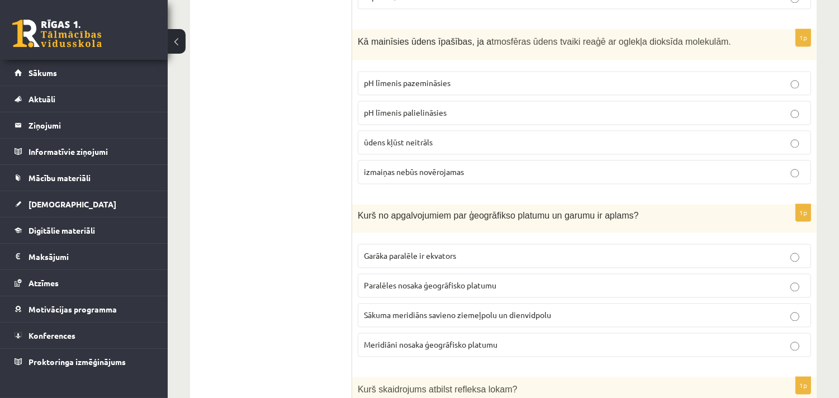
scroll to position [4097, 0]
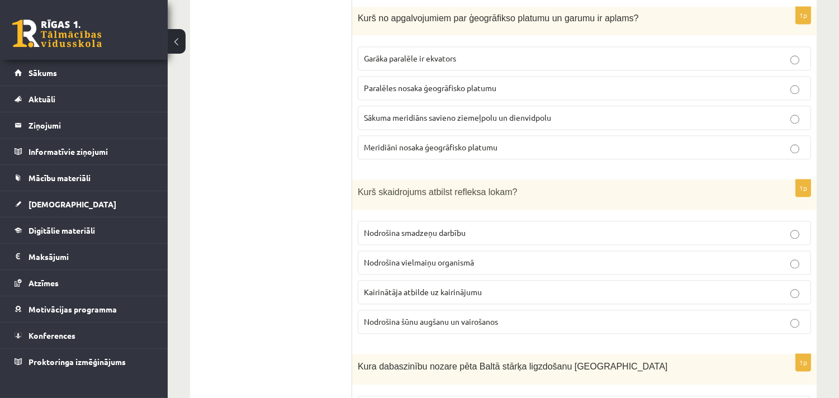
scroll to position [4295, 0]
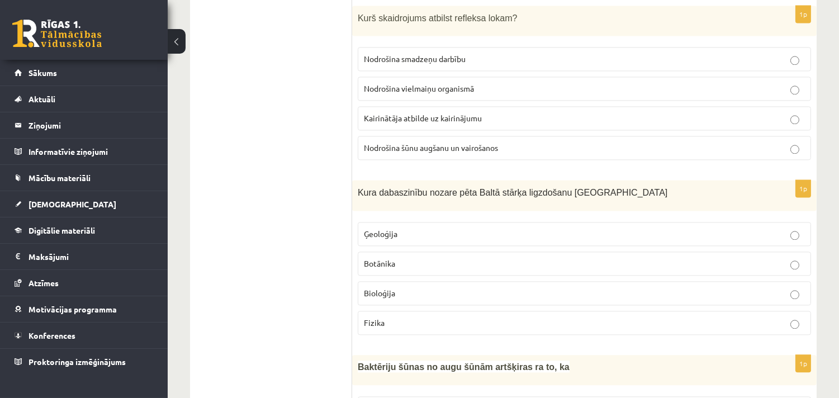
scroll to position [4469, 0]
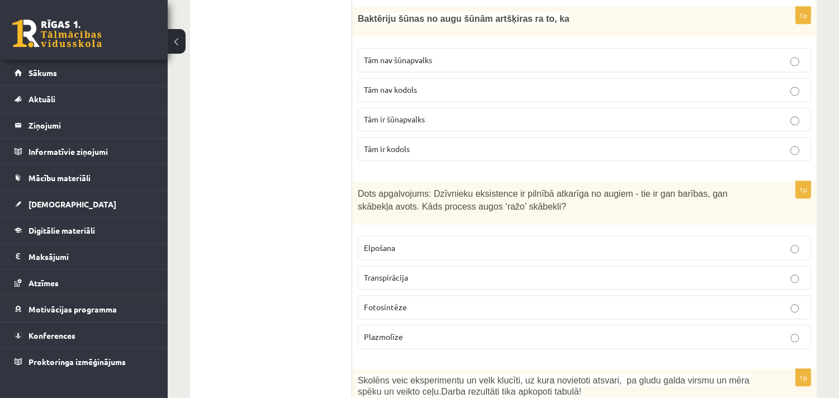
scroll to position [4817, 0]
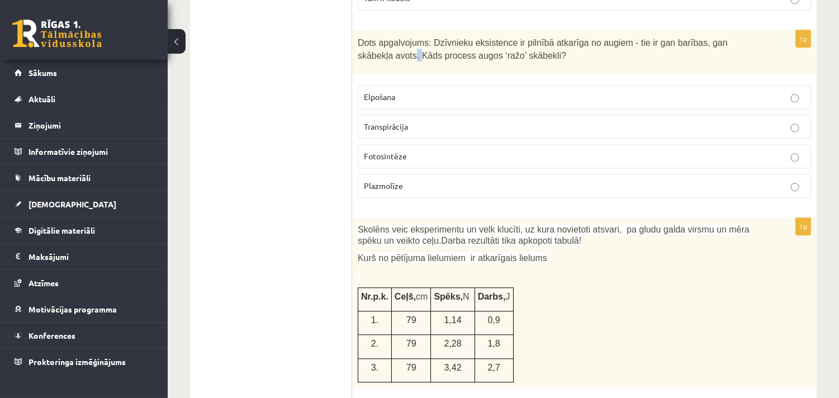
scroll to position [4990, 0]
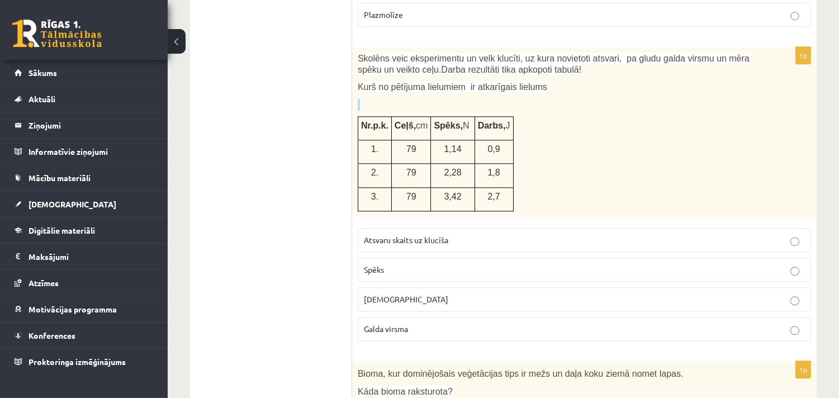
scroll to position [5164, 0]
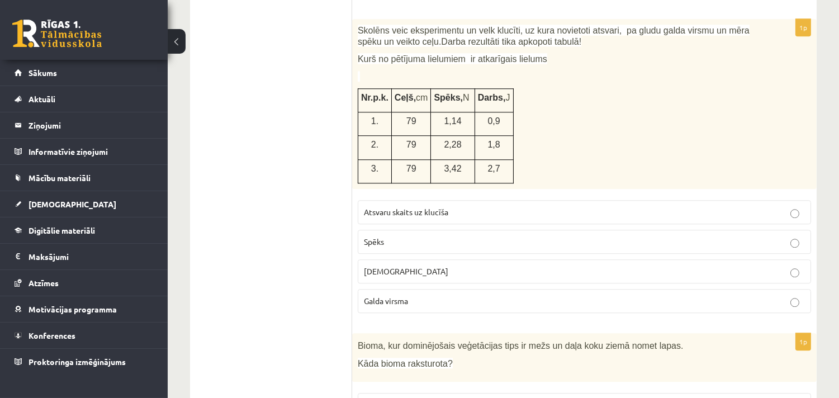
click at [809, 164] on div "Skolēns veic eksperimentu un velk klucīti, uz kura novietoti atsvari, pa gludu …" at bounding box center [584, 104] width 464 height 170
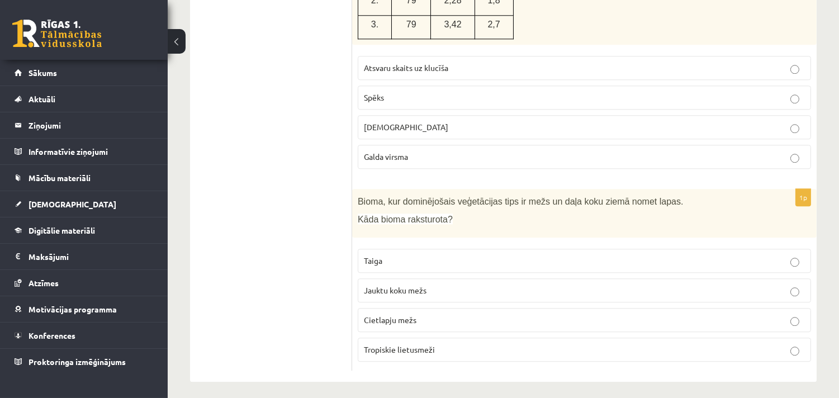
scroll to position [5313, 0]
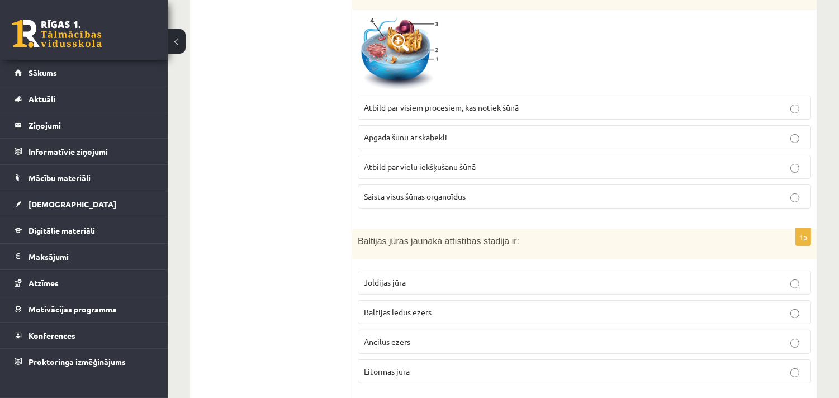
scroll to position [99, 0]
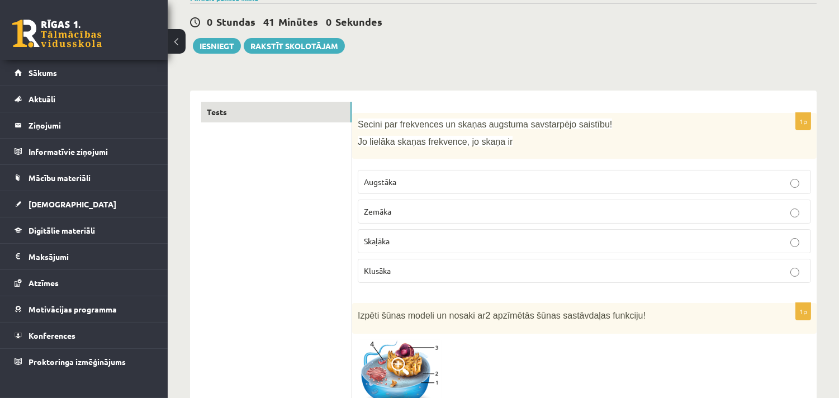
click at [399, 353] on img at bounding box center [400, 376] width 84 height 75
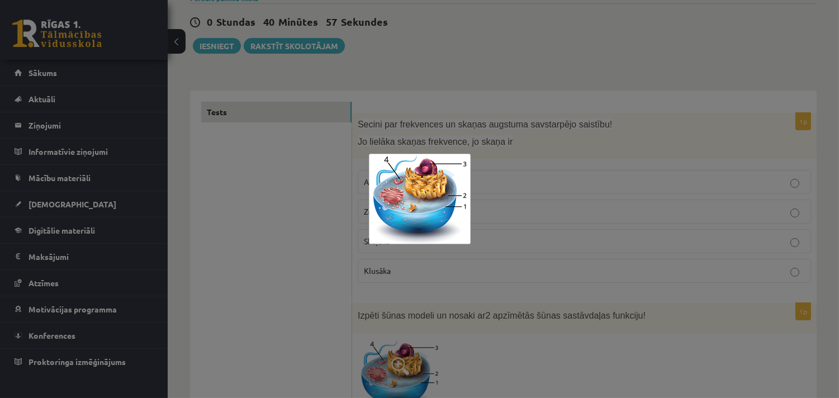
click at [459, 361] on div at bounding box center [419, 199] width 839 height 398
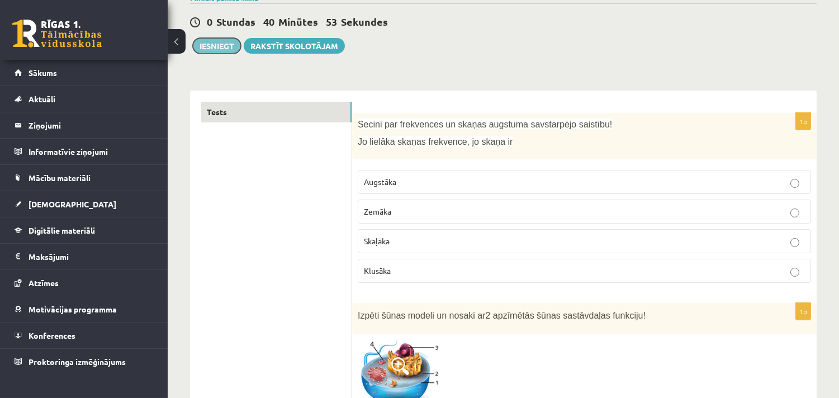
click at [220, 44] on button "Iesniegt" at bounding box center [217, 46] width 48 height 16
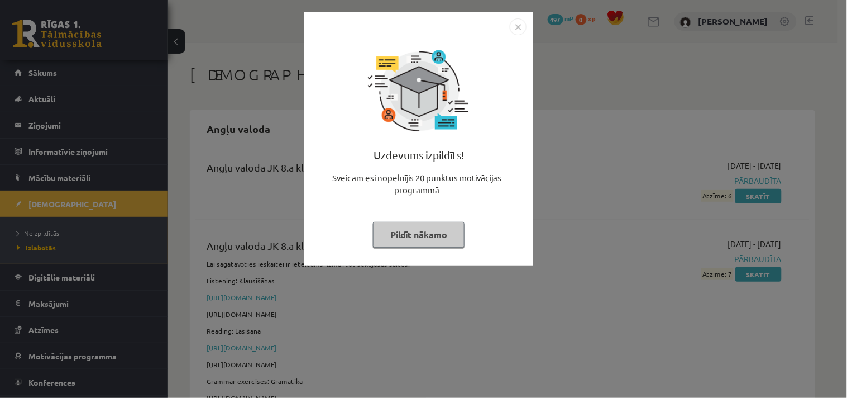
click at [516, 23] on img "Close" at bounding box center [518, 26] width 17 height 17
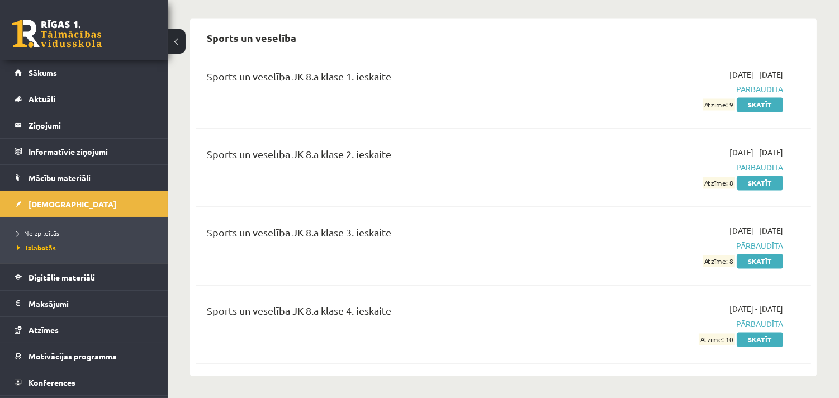
scroll to position [3343, 0]
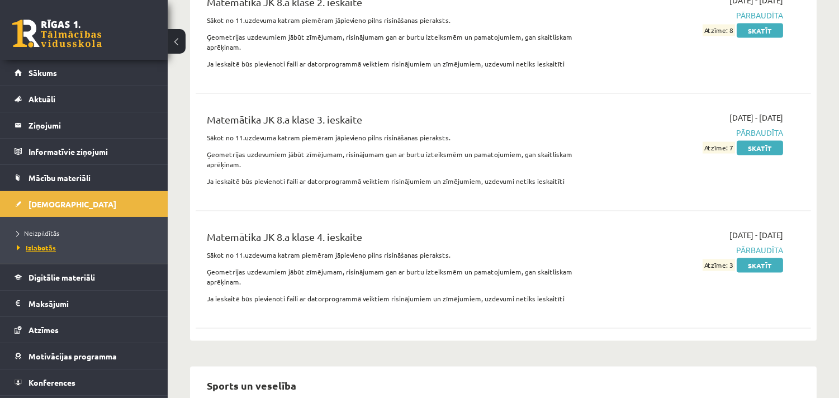
click at [36, 248] on span "Izlabotās" at bounding box center [36, 247] width 39 height 9
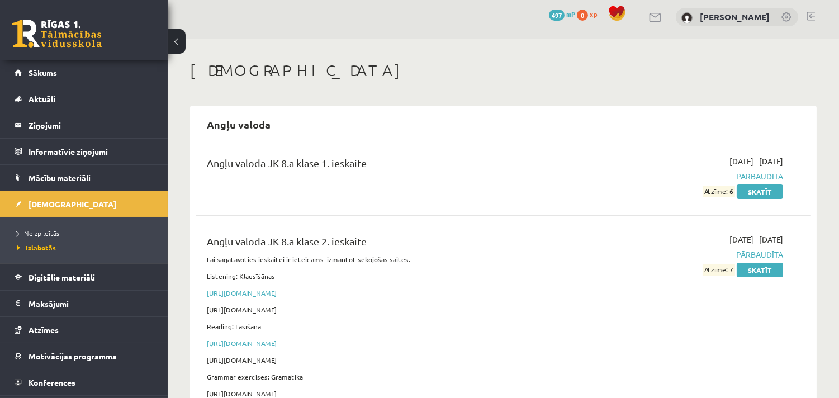
scroll to position [0, 0]
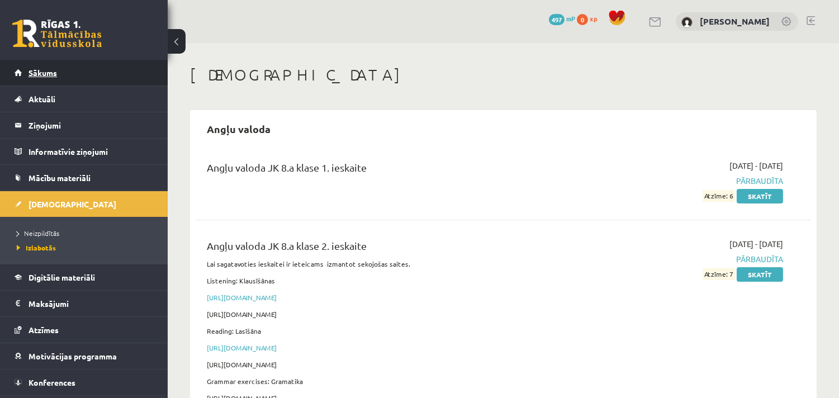
click at [46, 68] on span "Sākums" at bounding box center [42, 73] width 28 height 10
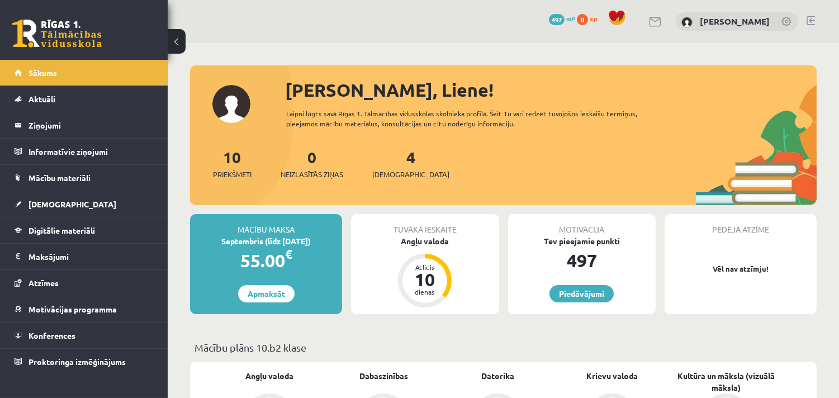
click at [810, 18] on link at bounding box center [810, 20] width 8 height 9
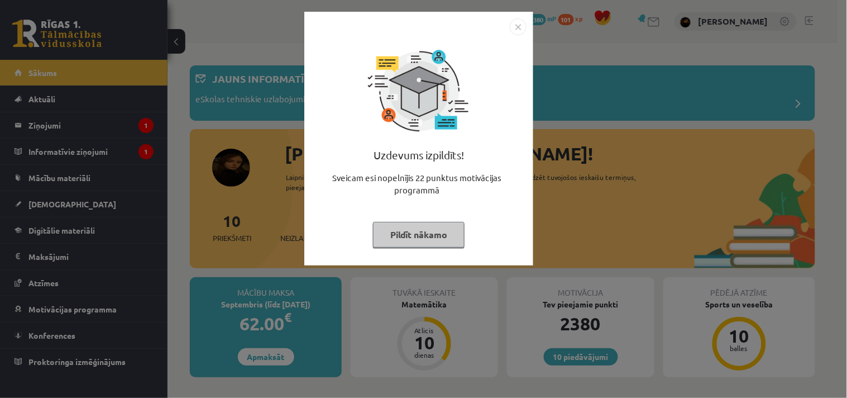
click at [823, 310] on div "Uzdevums izpildīts! Sveicam esi nopelnījis 22 punktus motivācijas programmā Pil…" at bounding box center [423, 199] width 847 height 398
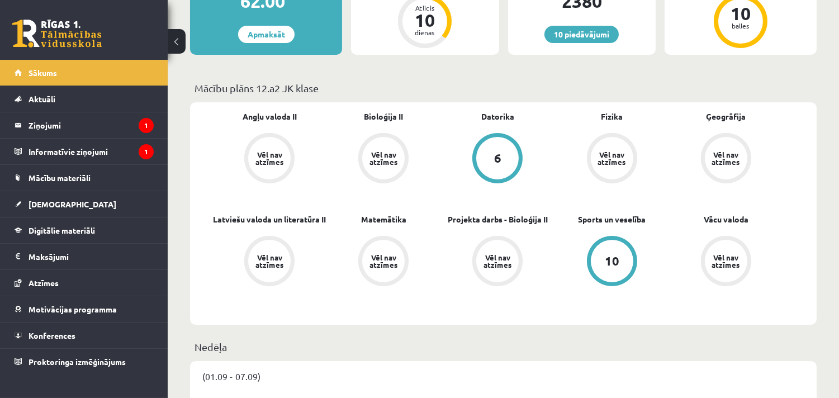
scroll to position [347, 0]
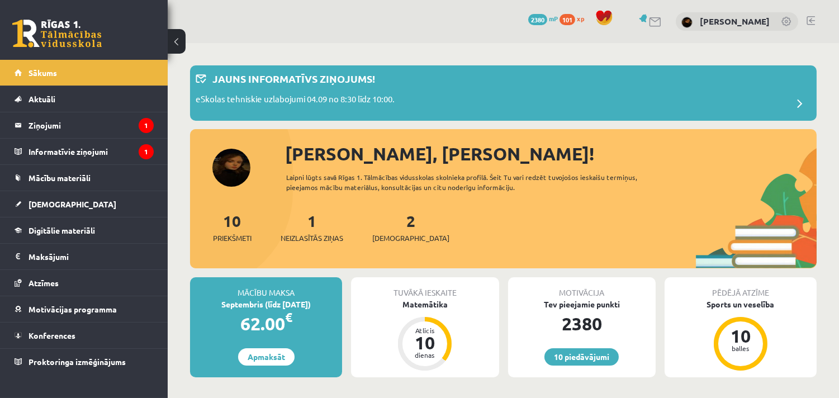
click at [810, 21] on link at bounding box center [810, 20] width 8 height 9
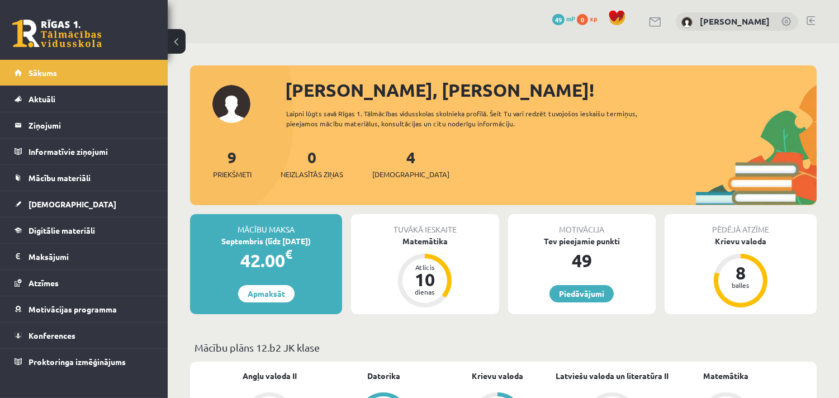
click at [397, 171] on span "[DEMOGRAPHIC_DATA]" at bounding box center [410, 174] width 77 height 11
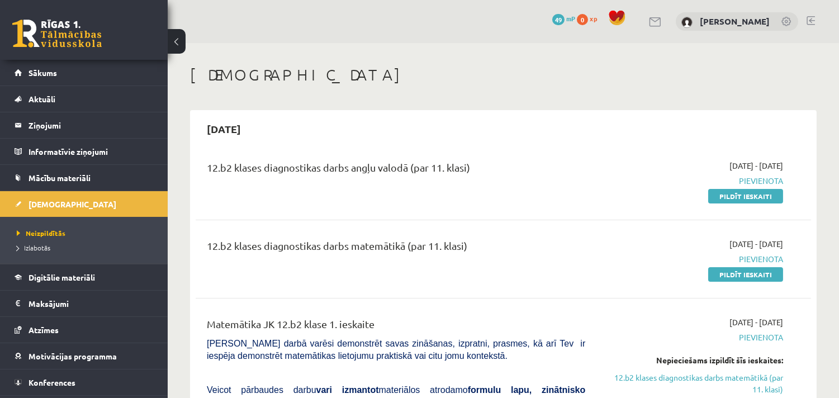
click at [813, 16] on link at bounding box center [810, 20] width 8 height 9
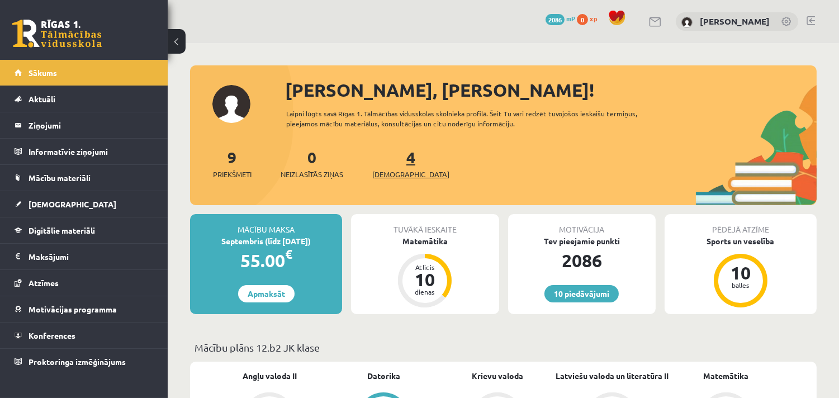
click at [397, 174] on span "[DEMOGRAPHIC_DATA]" at bounding box center [410, 174] width 77 height 11
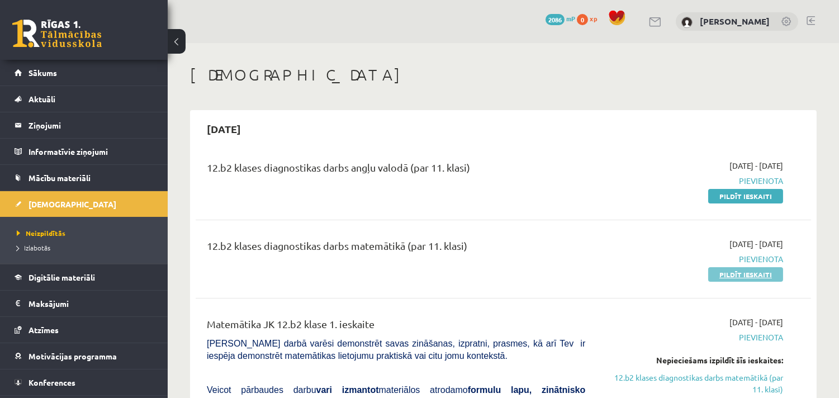
click at [736, 272] on link "Pildīt ieskaiti" at bounding box center [745, 274] width 75 height 15
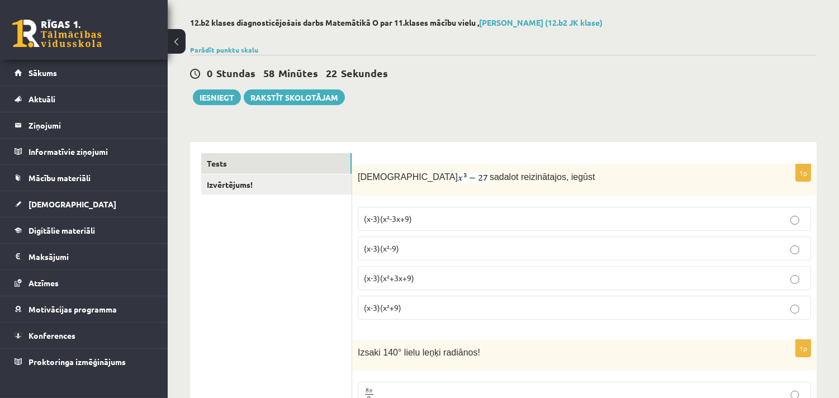
scroll to position [49, 0]
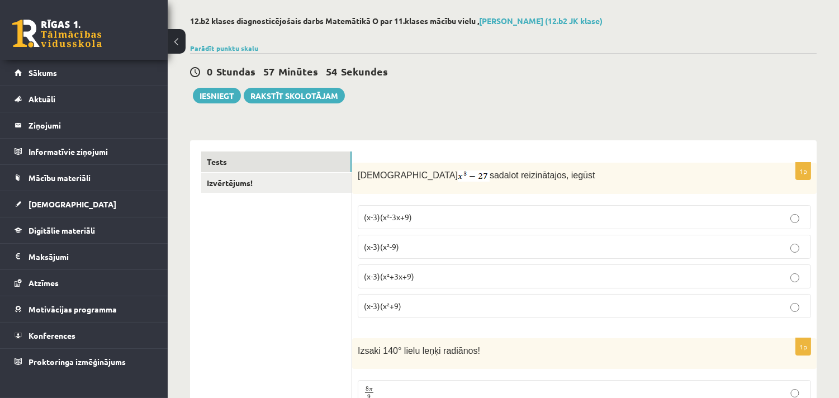
click at [398, 311] on p "(x-3)(x²+9)" at bounding box center [584, 306] width 441 height 12
click at [450, 274] on p "(x-3)(x²+3x+9)" at bounding box center [584, 276] width 441 height 12
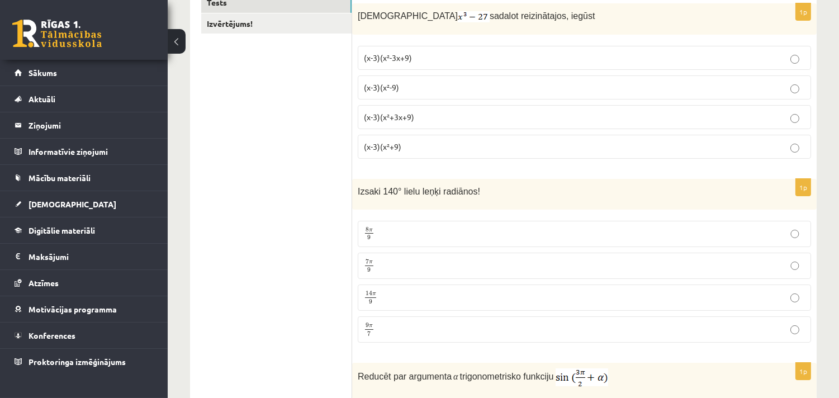
scroll to position [248, 0]
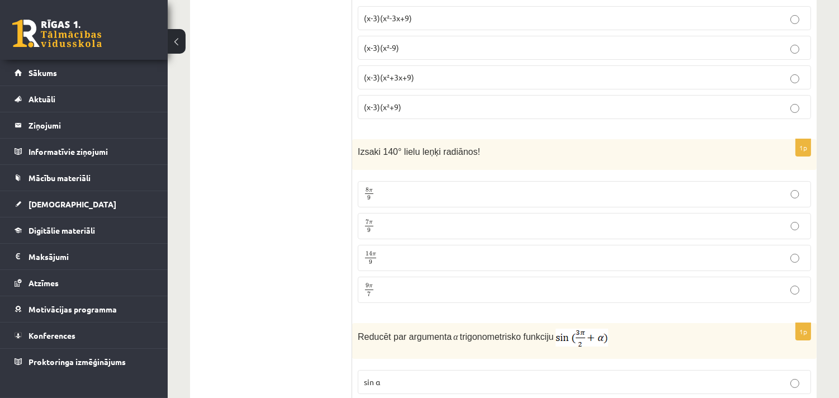
click at [718, 230] on p "7 π 9 7 π 9" at bounding box center [584, 226] width 441 height 14
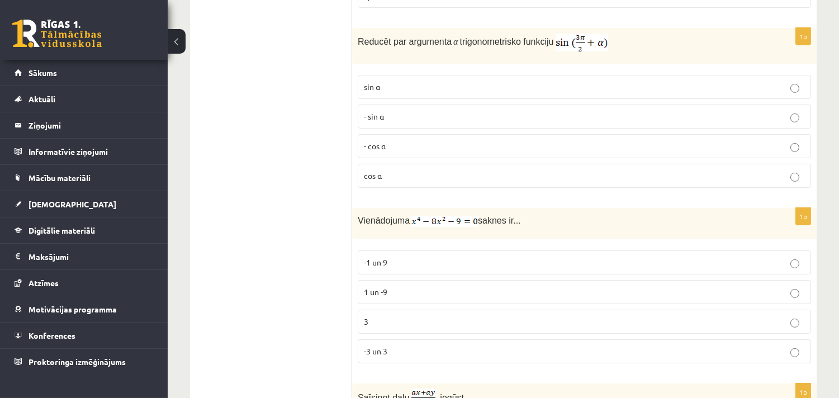
scroll to position [546, 0]
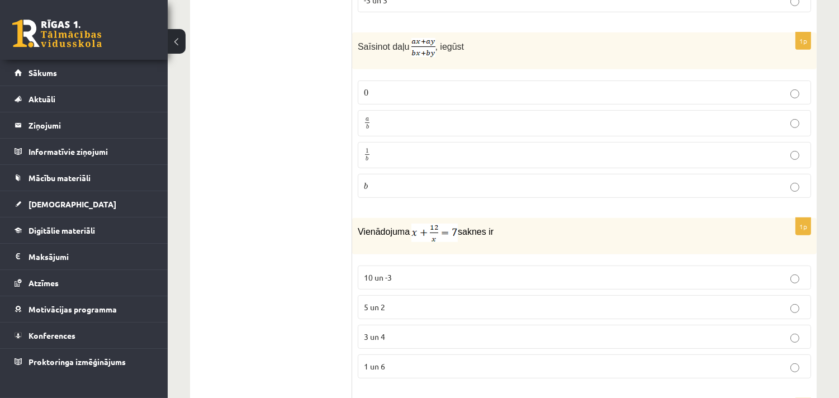
scroll to position [918, 0]
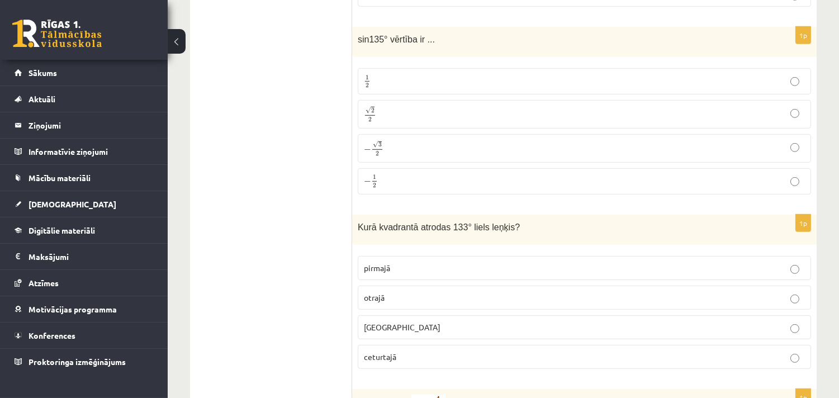
scroll to position [1266, 0]
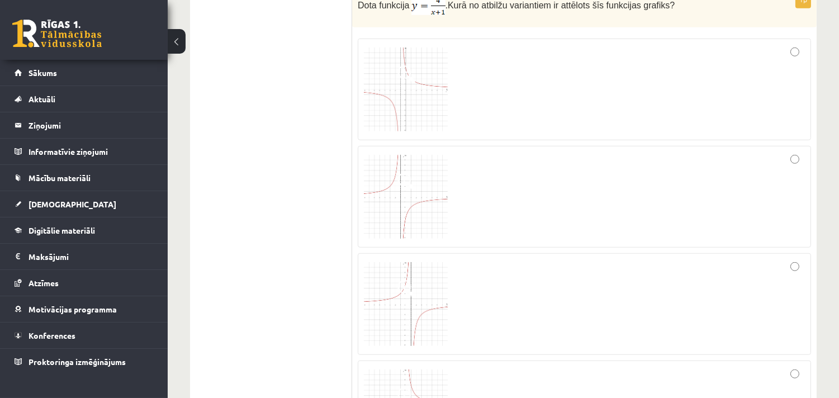
scroll to position [1688, 0]
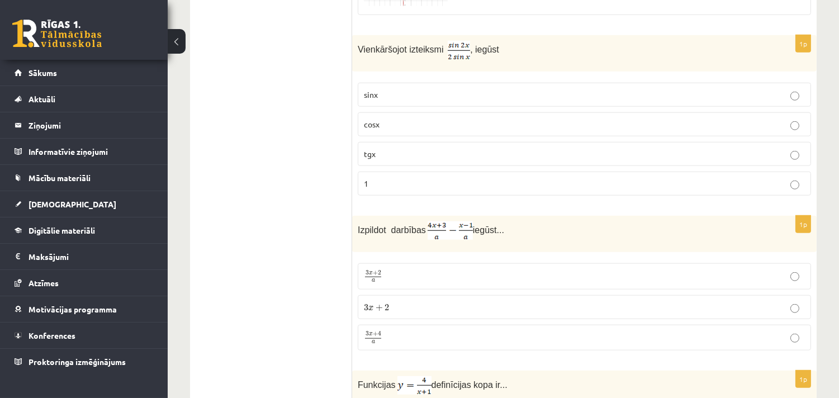
scroll to position [2135, 0]
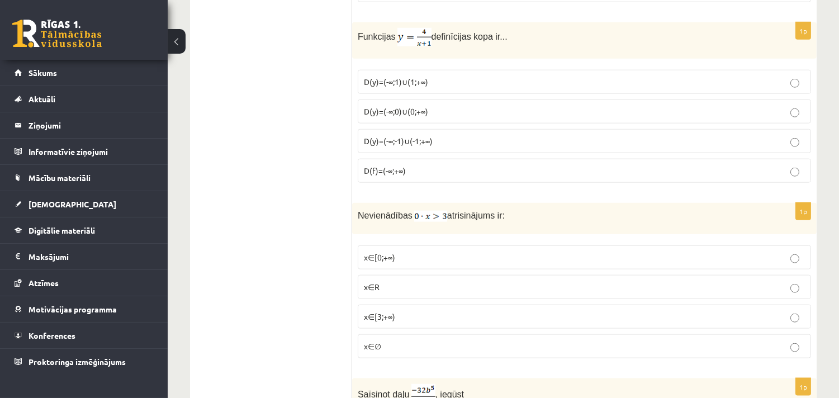
scroll to position [2483, 0]
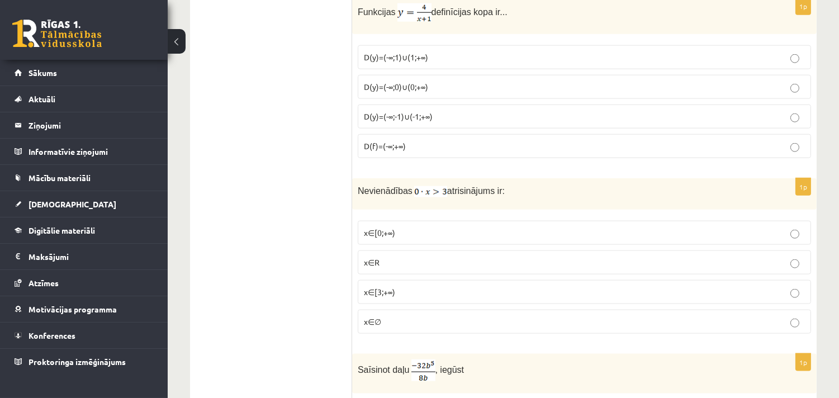
click at [760, 118] on p "D(y)=(-∞;-1)∪(-1;+∞)" at bounding box center [584, 117] width 441 height 12
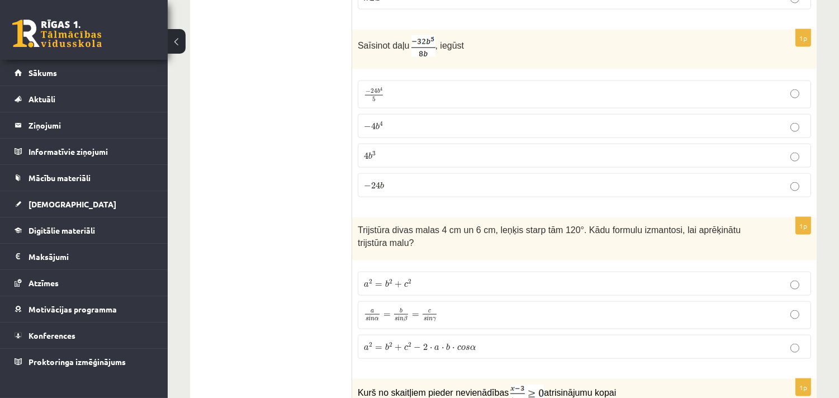
scroll to position [2806, 0]
click at [818, 155] on div "12.b2 klases diagnosticējošais darbs Matemātikā O par 11.klases mācību vielu , …" at bounding box center [503, 173] width 671 height 5872
click at [828, 241] on div "12.b2 klases diagnosticējošais darbs Matemātikā O par 11.klases mācību vielu , …" at bounding box center [503, 173] width 671 height 5872
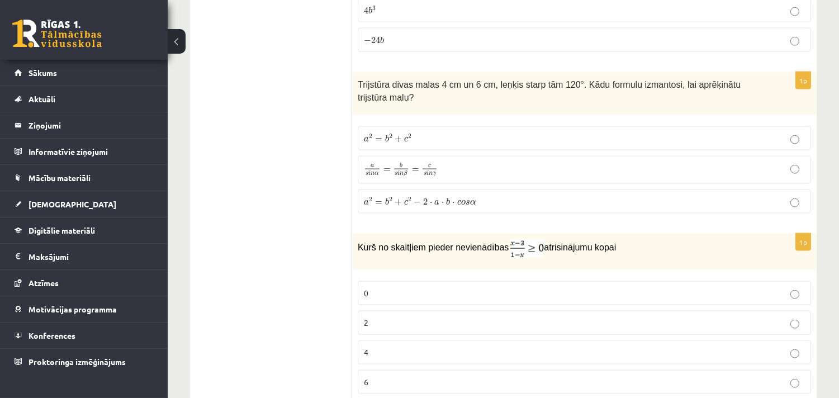
scroll to position [3004, 0]
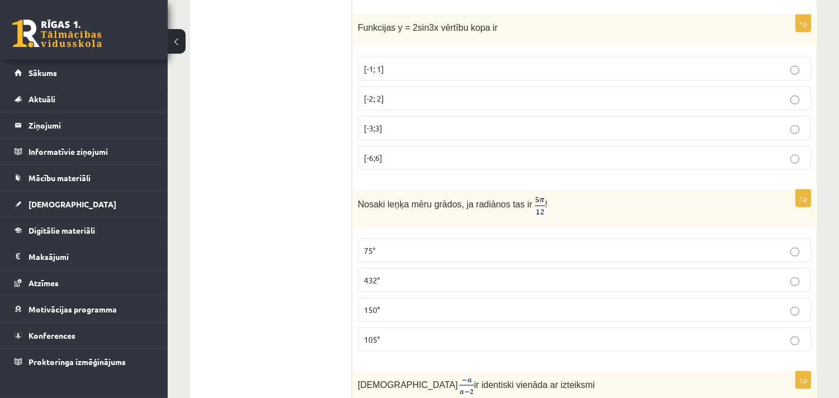
scroll to position [3352, 0]
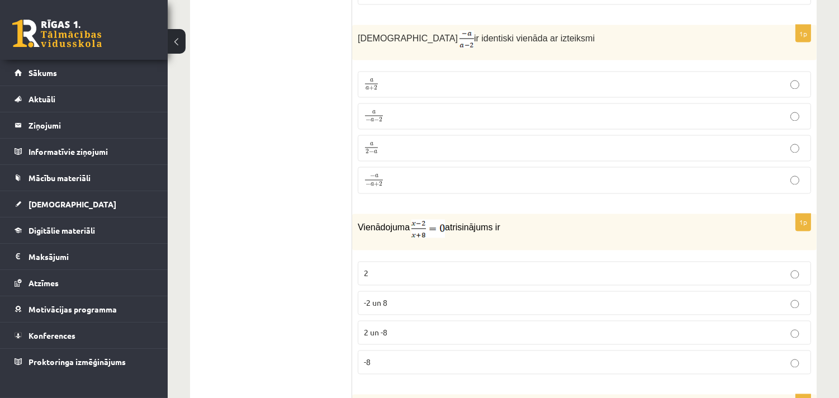
scroll to position [3699, 0]
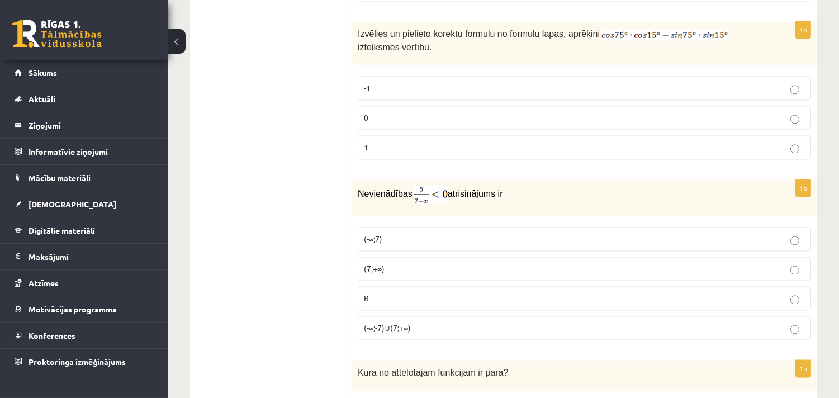
scroll to position [4071, 0]
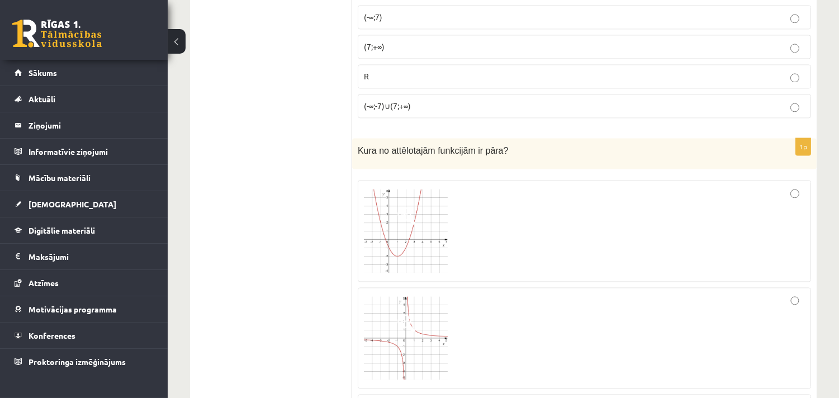
scroll to position [4506, 0]
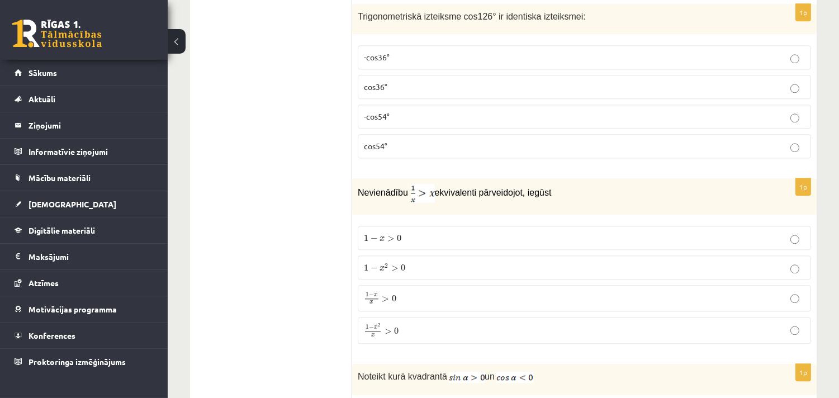
scroll to position [4804, 0]
click at [794, 127] on label "-cos54°" at bounding box center [584, 115] width 453 height 24
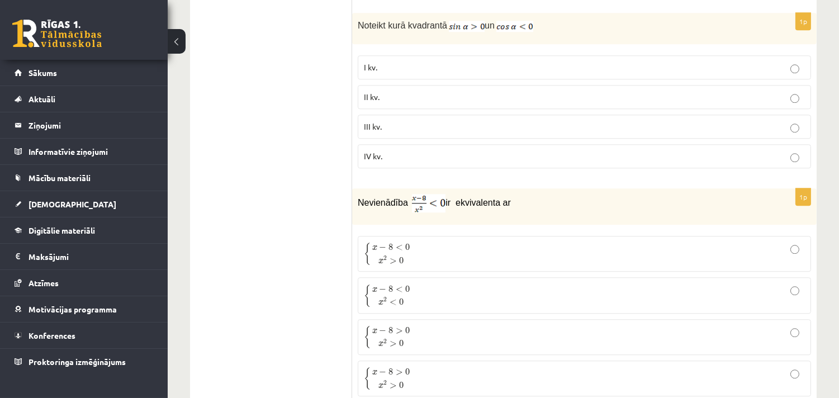
scroll to position [5152, 0]
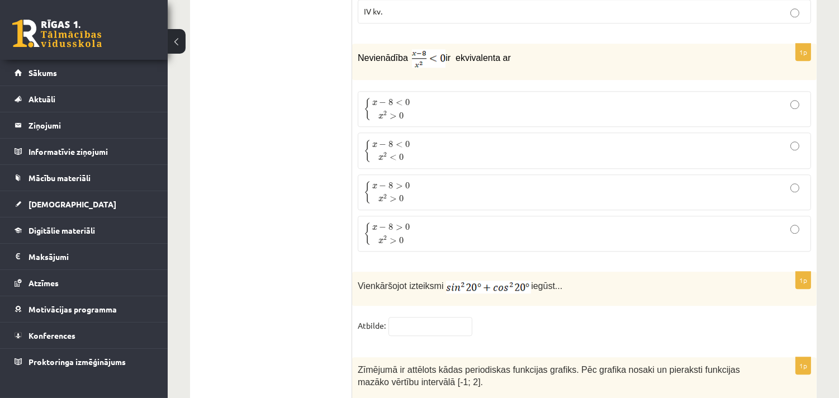
scroll to position [5300, 0]
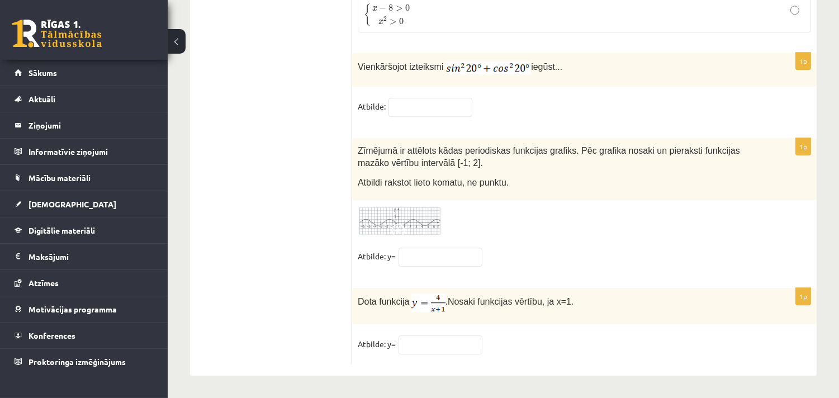
scroll to position [5528, 0]
click at [421, 102] on input "text" at bounding box center [430, 107] width 84 height 19
type input "*"
click at [620, 234] on div at bounding box center [584, 221] width 453 height 31
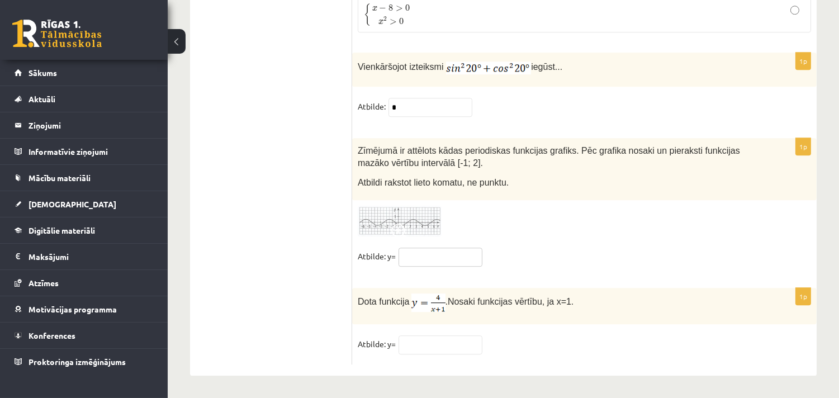
click at [451, 247] on input "text" at bounding box center [440, 256] width 84 height 19
type input "*"
type input "**"
click at [426, 342] on input "text" at bounding box center [440, 344] width 84 height 19
type input "*"
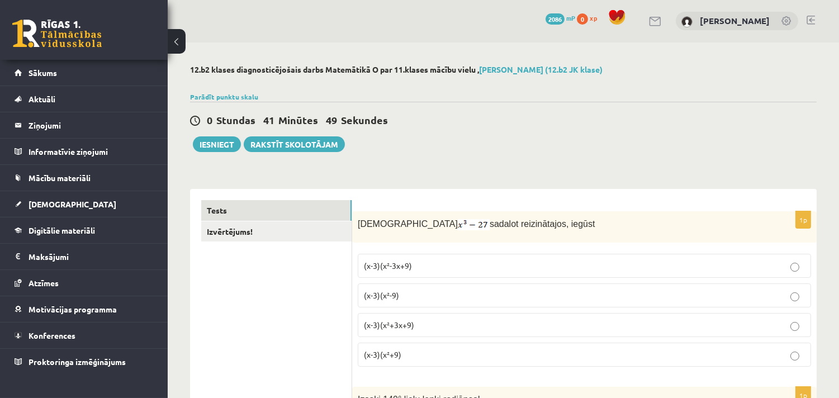
scroll to position [0, 0]
click at [232, 228] on link "Izvērtējums!" at bounding box center [276, 232] width 150 height 21
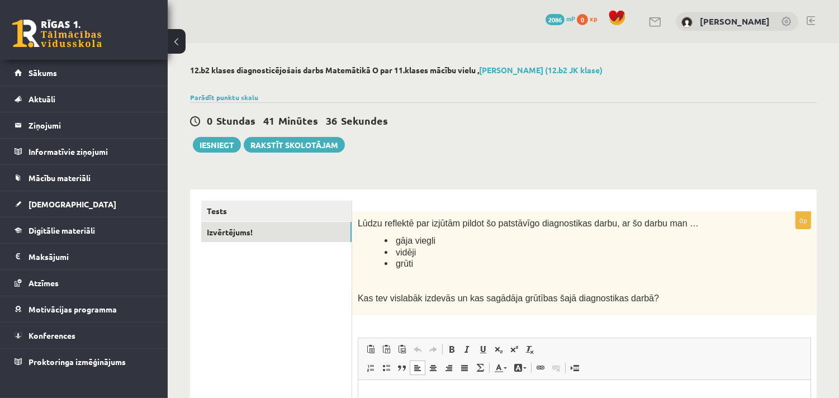
click at [396, 387] on html at bounding box center [584, 396] width 452 height 34
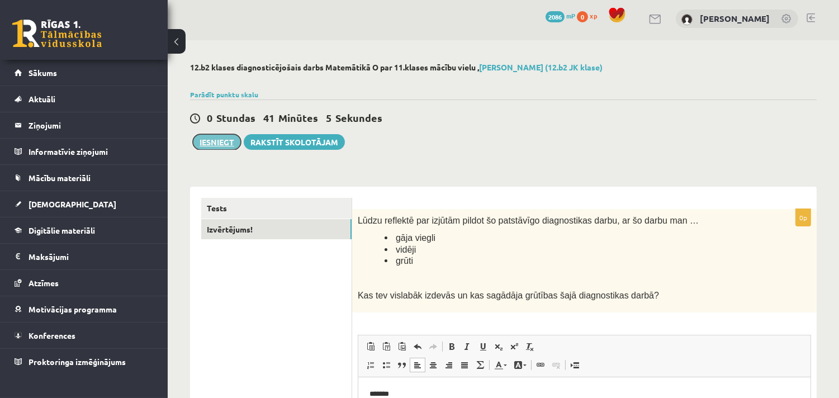
click at [213, 139] on button "Iesniegt" at bounding box center [217, 142] width 48 height 16
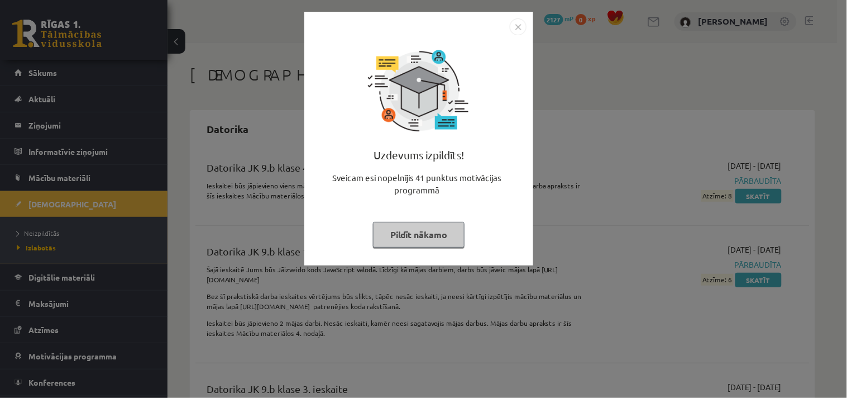
click at [518, 27] on img "Close" at bounding box center [518, 26] width 17 height 17
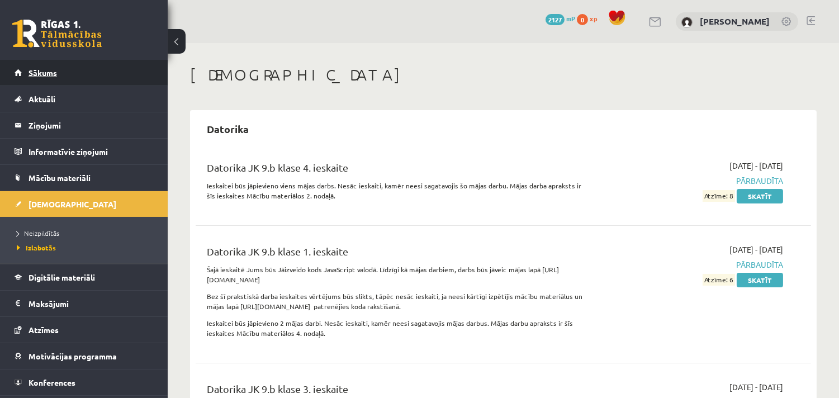
click at [50, 74] on span "Sākums" at bounding box center [42, 73] width 28 height 10
